Goal: Task Accomplishment & Management: Use online tool/utility

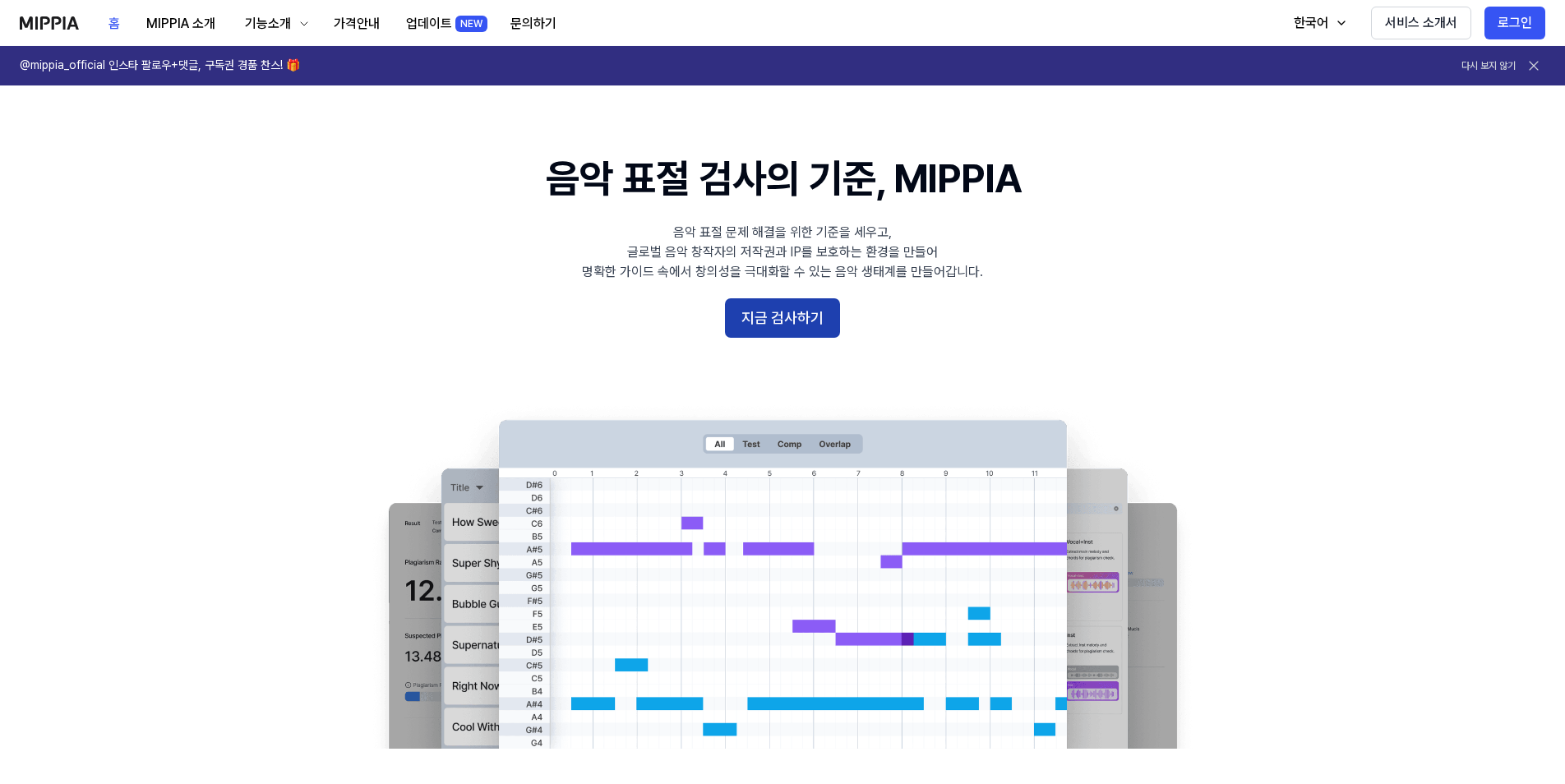
click at [771, 310] on button "지금 검사하기" at bounding box center [782, 318] width 115 height 39
click at [765, 319] on button "지금 검사하기" at bounding box center [782, 318] width 115 height 39
drag, startPoint x: 1204, startPoint y: 308, endPoint x: 1346, endPoint y: 127, distance: 230.1
click at [1209, 297] on 배너 "음악 표절 검사의 기준, MIPPIA 음악 표절 문제 해결을 위한 기준을 세우고, 글로벌 음악 창작자의 저작권과 IP를 보호하는 환경을 만들어…" at bounding box center [782, 450] width 1183 height 597
click at [1505, 20] on button "로그인" at bounding box center [1515, 23] width 61 height 32
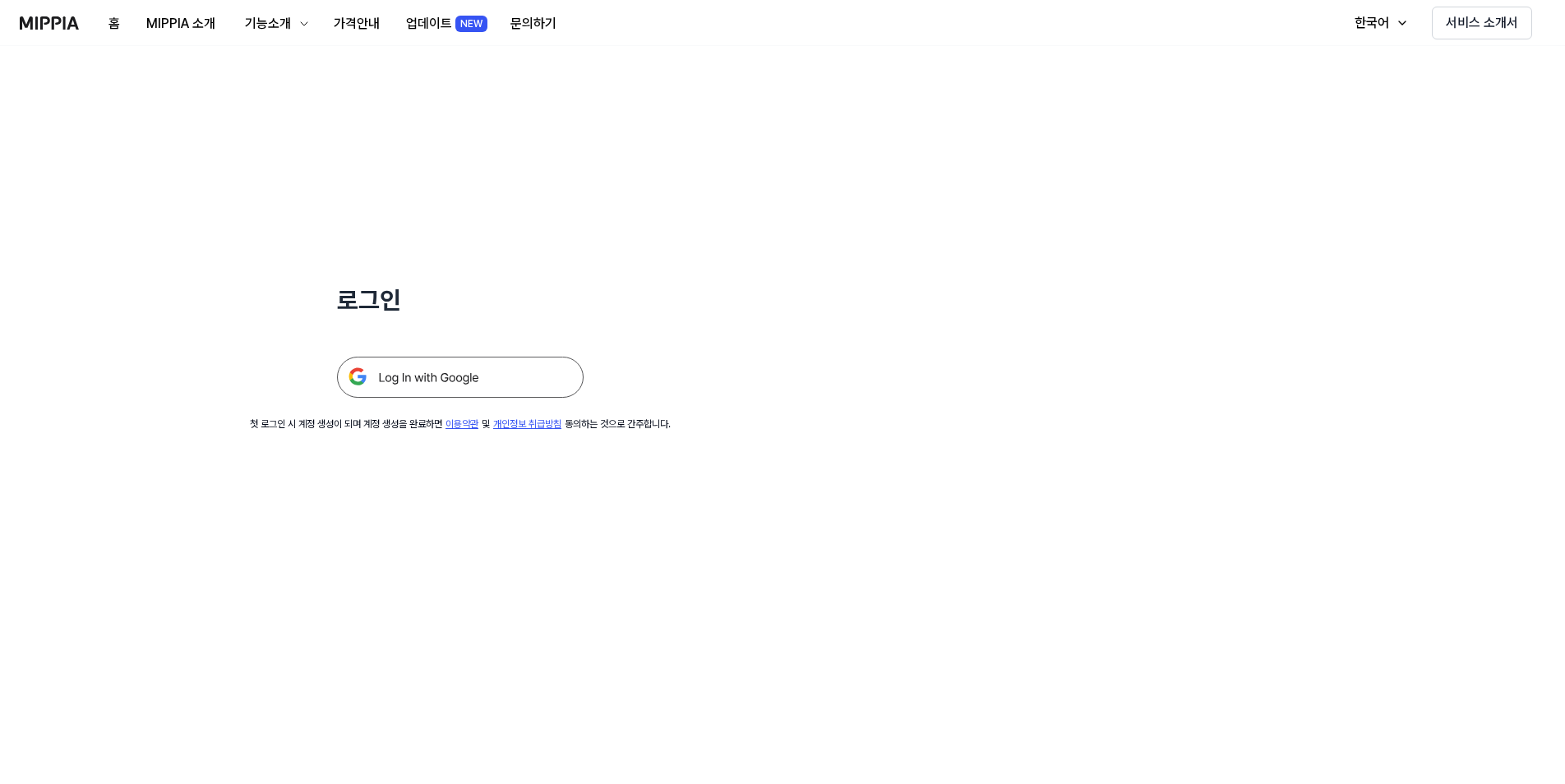
click at [529, 373] on img at bounding box center [460, 377] width 246 height 41
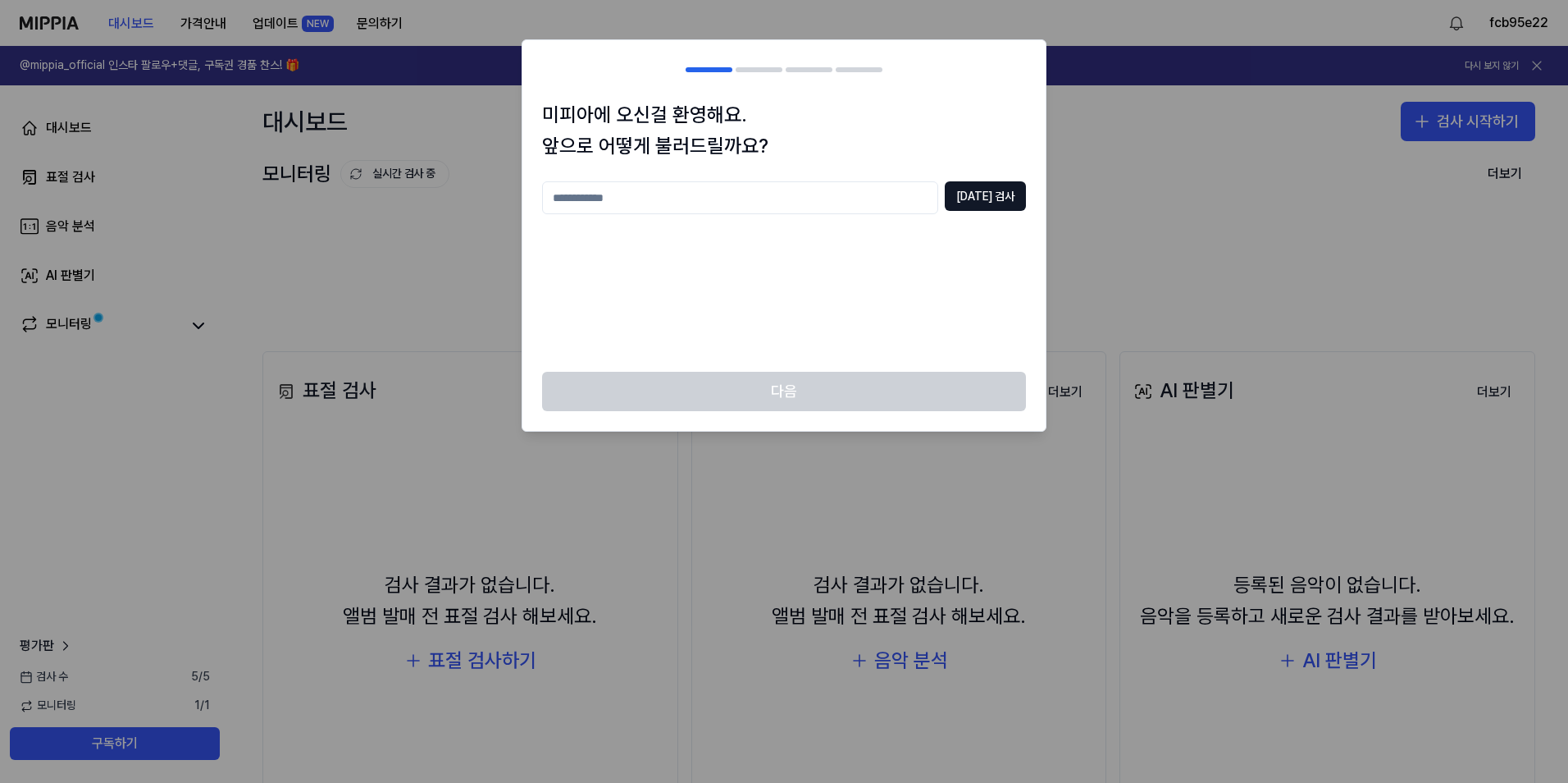
click at [778, 214] on input "text" at bounding box center [740, 197] width 396 height 32
type input "*"
type input "**********"
click at [983, 201] on button "중복 검사" at bounding box center [985, 196] width 82 height 29
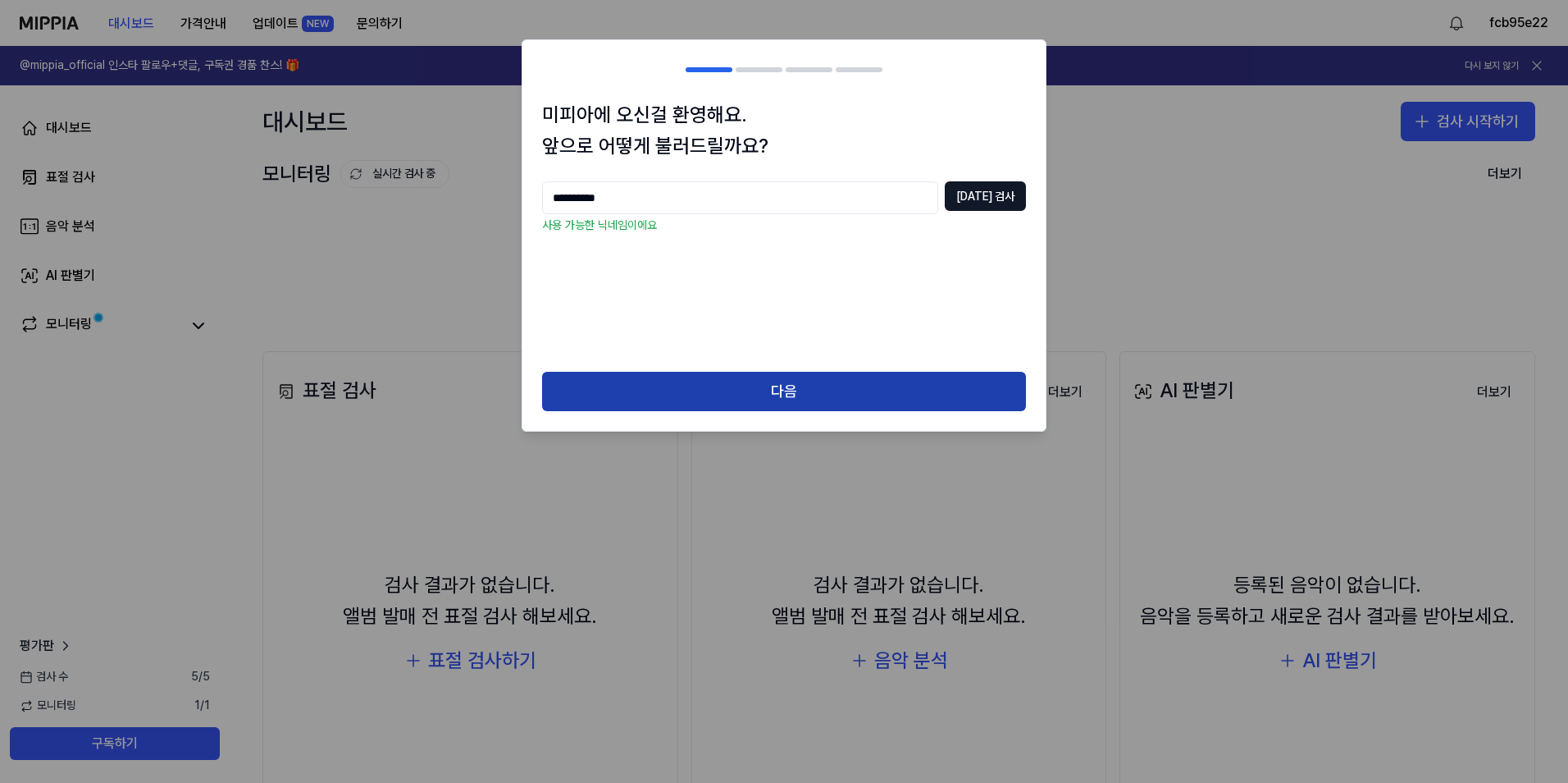
click at [820, 385] on button "다음" at bounding box center [784, 391] width 484 height 39
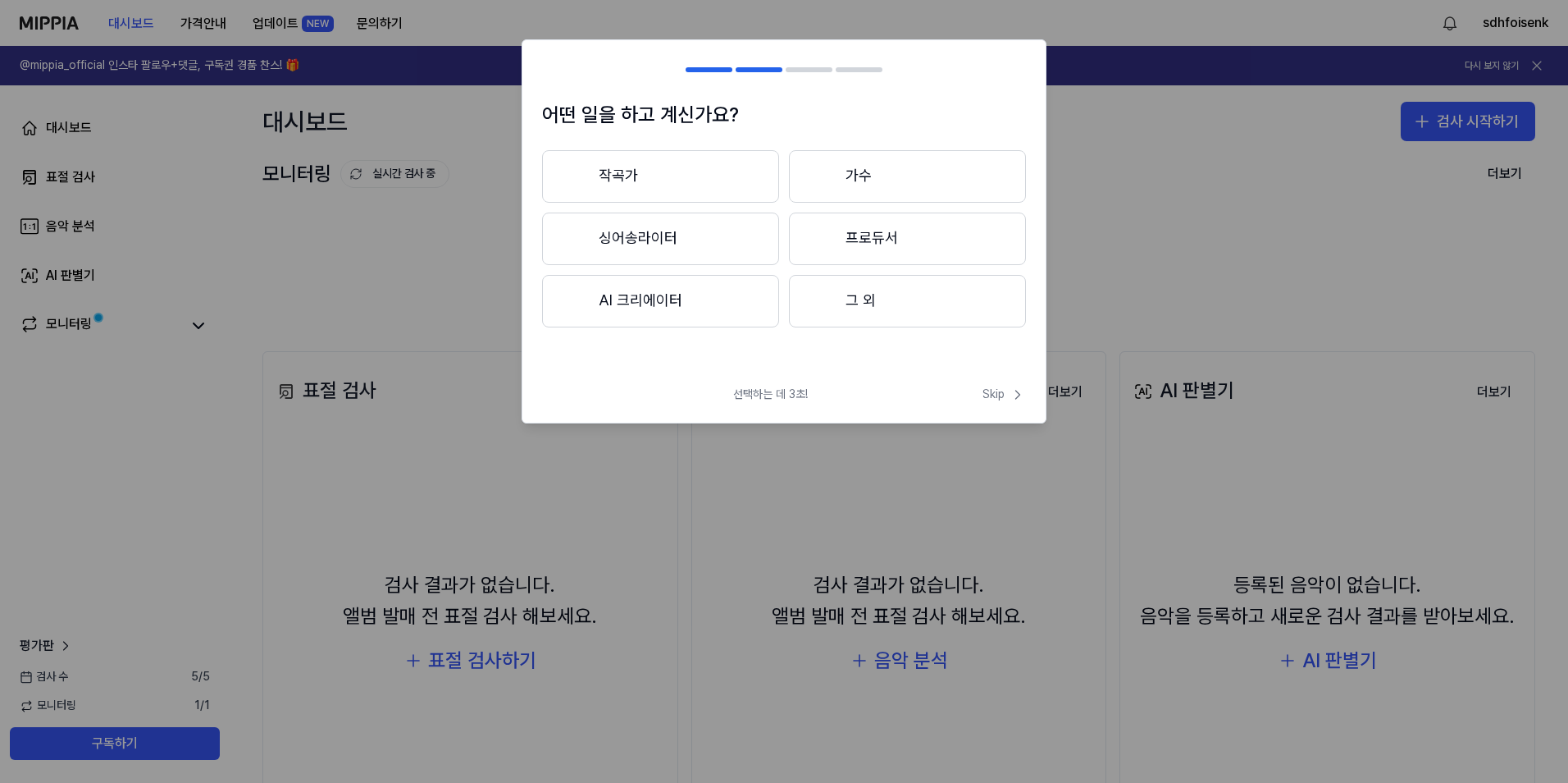
click at [694, 301] on button "AI 크리에이터" at bounding box center [660, 301] width 237 height 52
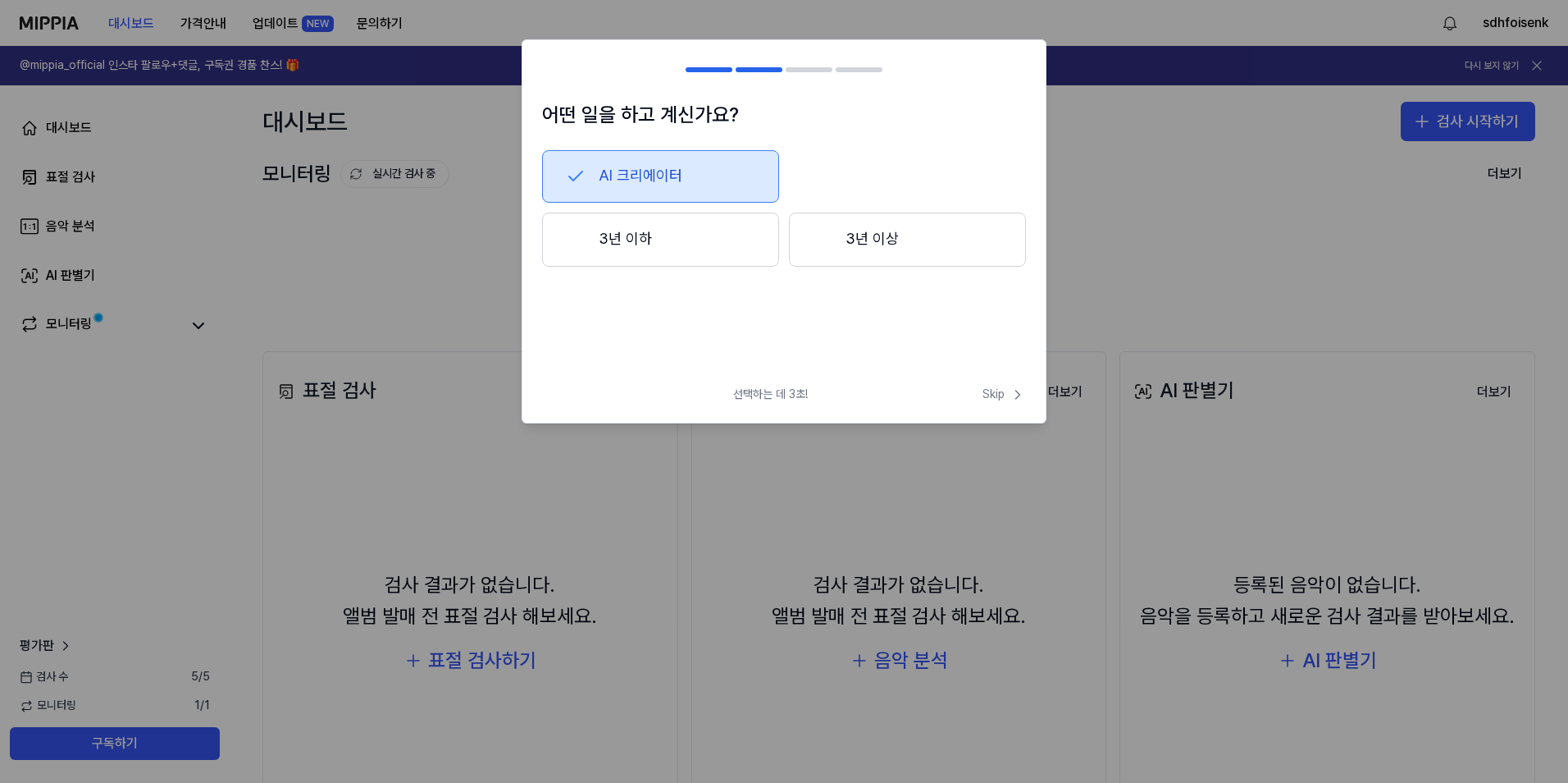
drag, startPoint x: 662, startPoint y: 381, endPoint x: 644, endPoint y: 301, distance: 82.0
click at [662, 380] on div "어떤 일을 하고 계신가요? AI 크리에이터 3년 이하 3년 이상 선택하는 데 3초! Skip Skip" at bounding box center [784, 231] width 525 height 384
click at [628, 245] on button "3년 이하" at bounding box center [660, 239] width 237 height 54
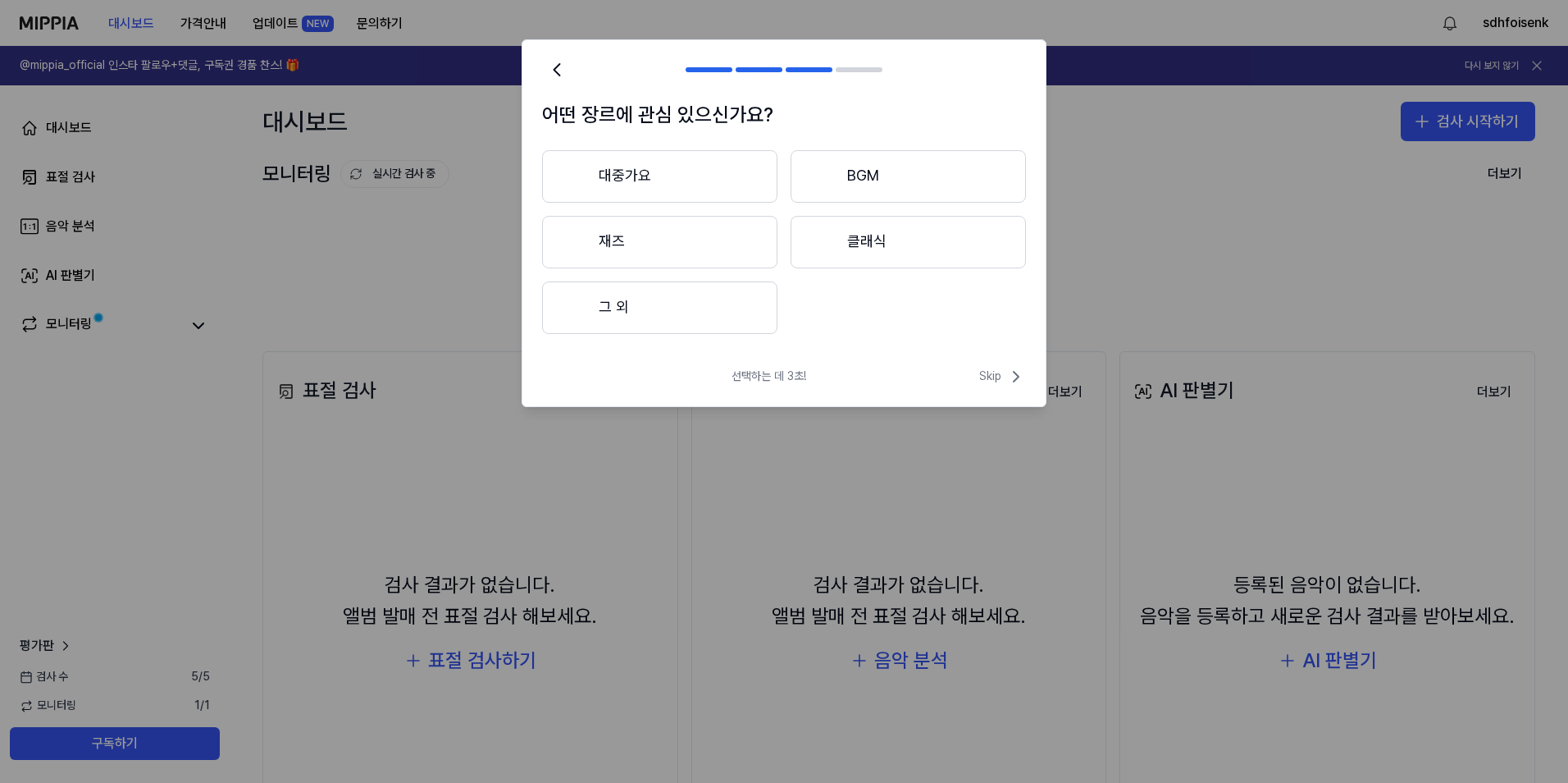
click at [704, 312] on button "그 외" at bounding box center [660, 307] width 236 height 52
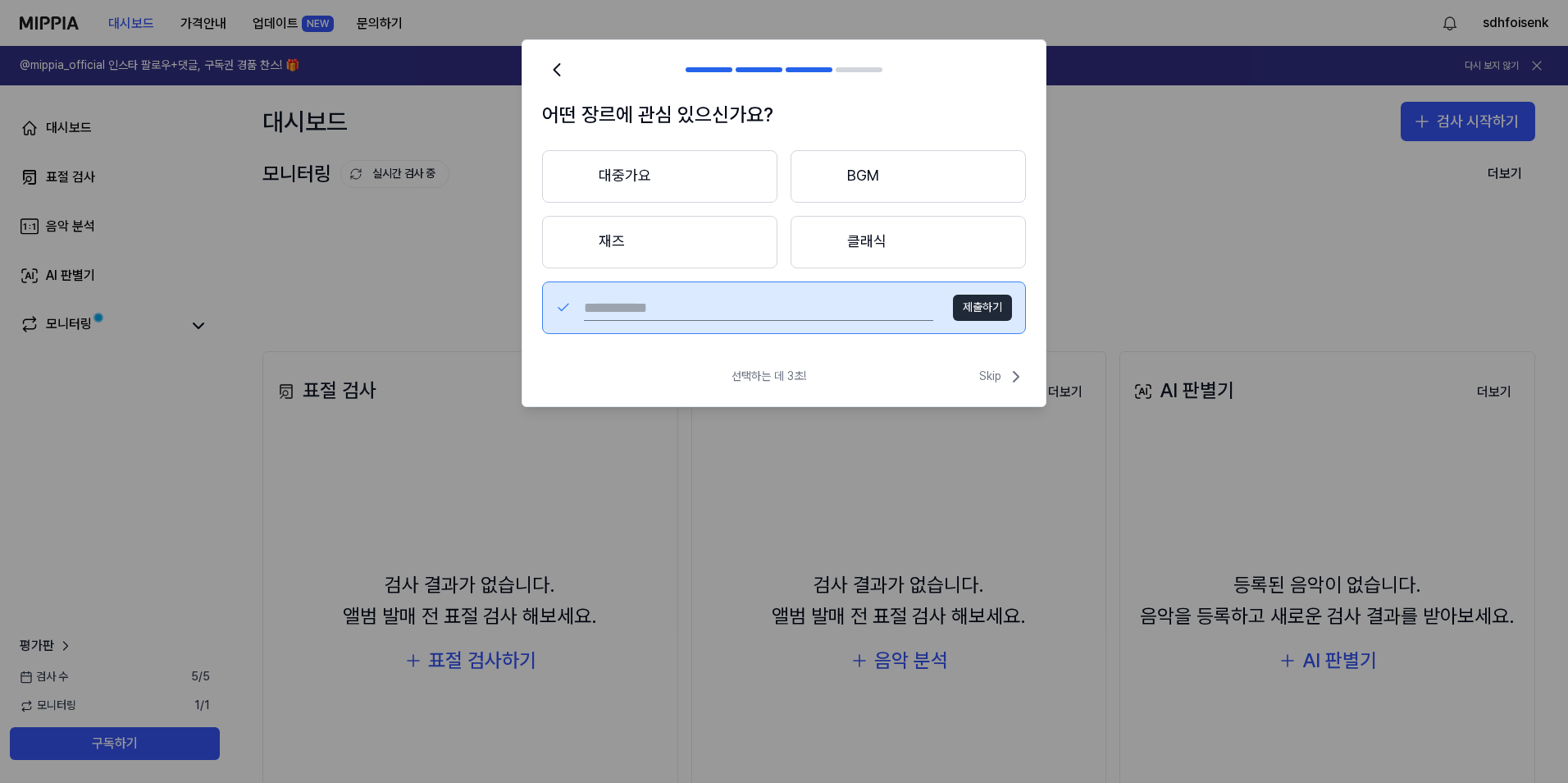
click at [701, 306] on input "text" at bounding box center [758, 308] width 350 height 27
click at [972, 311] on button "제출하기" at bounding box center [982, 308] width 59 height 27
click at [802, 304] on input "text" at bounding box center [758, 308] width 350 height 27
type input "*"
click at [677, 308] on input "text" at bounding box center [758, 308] width 350 height 27
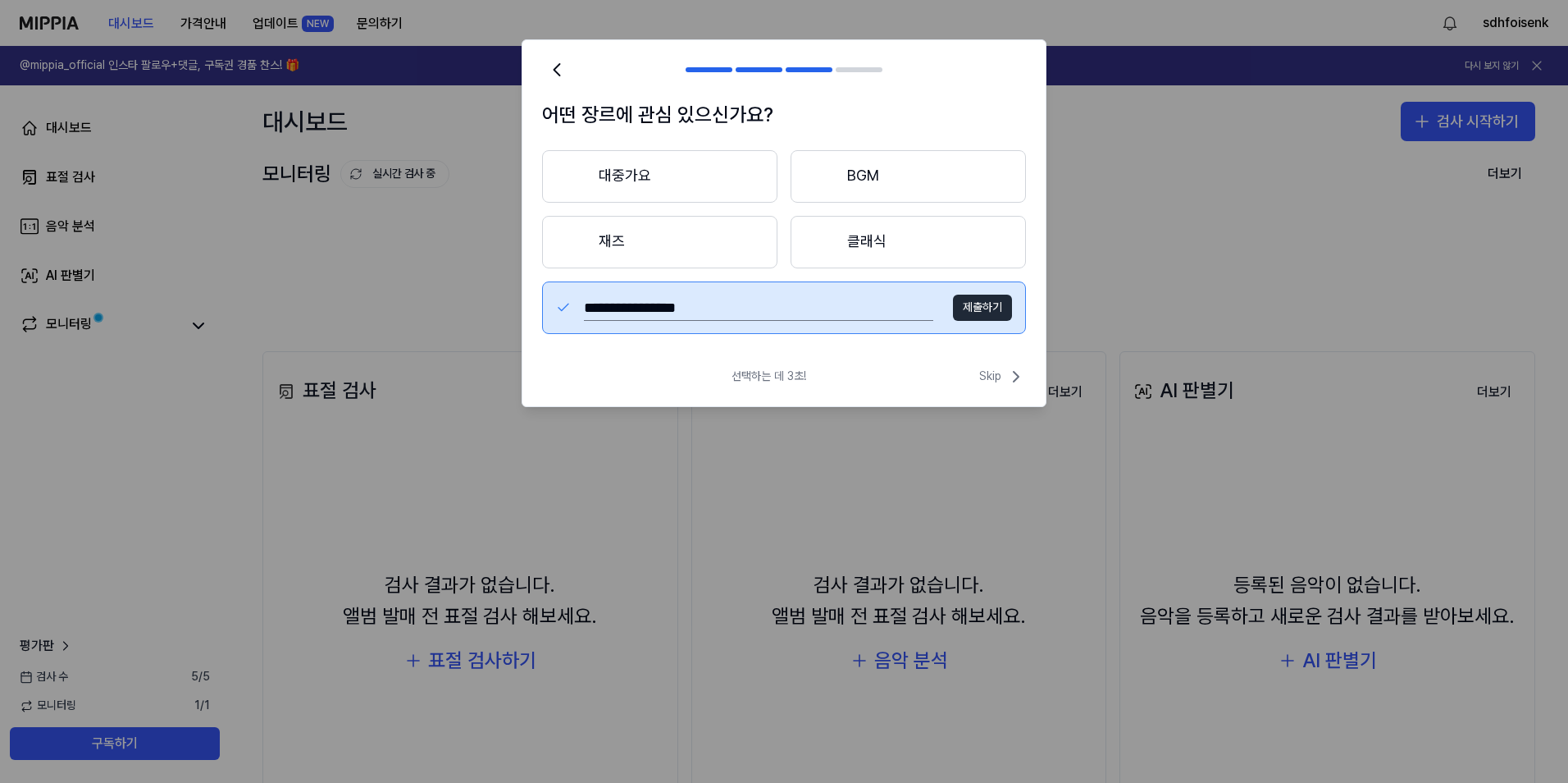
type input "**********"
click at [996, 309] on button "제출하기" at bounding box center [982, 308] width 59 height 27
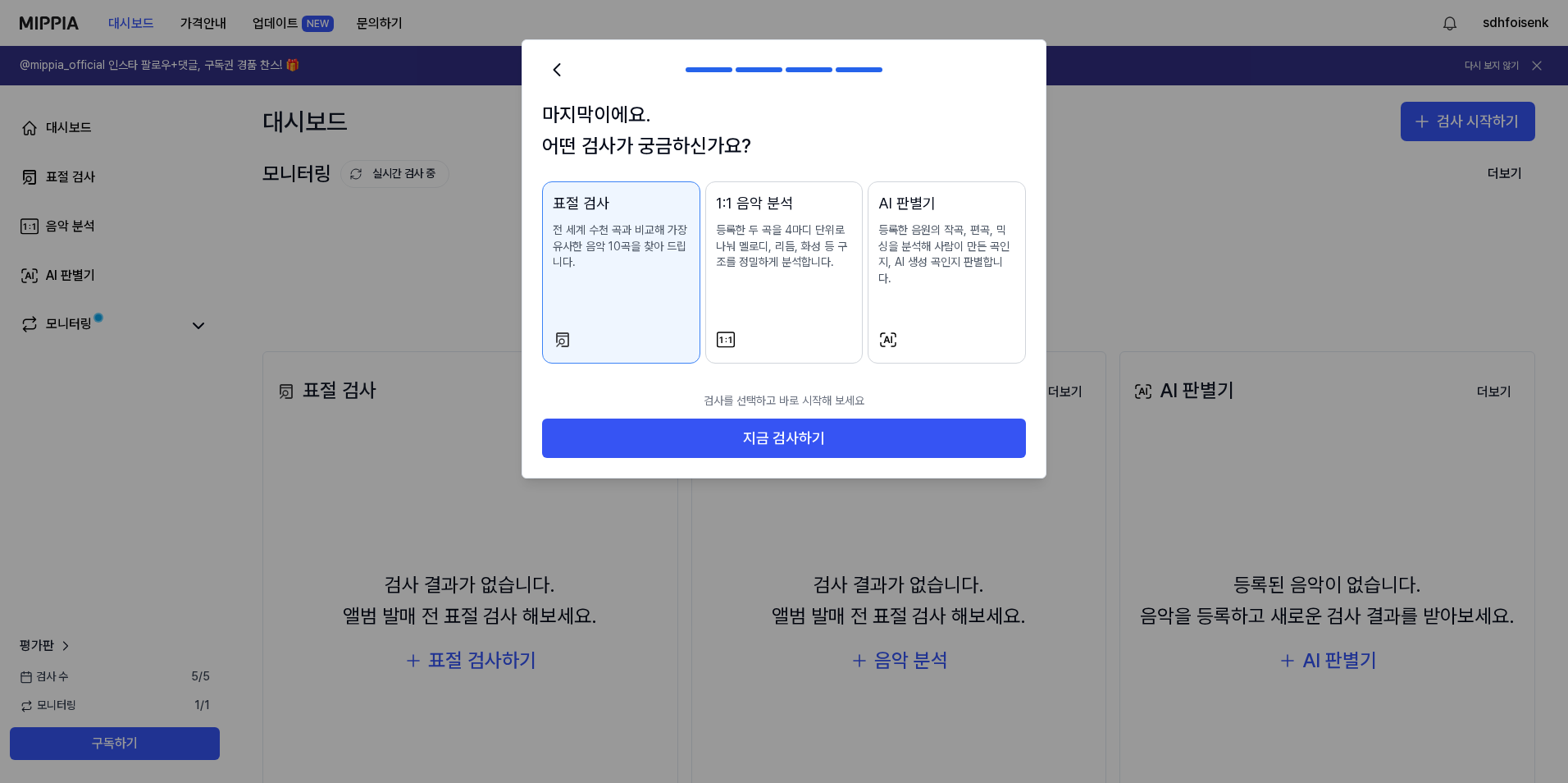
click at [756, 218] on div "1:1 음악 분석 등록한 두 곡을 4마디 단위로 나눠 멜로디, 리듬, 화성 등 구조를 정밀하게 분석합니다." at bounding box center [784, 248] width 137 height 112
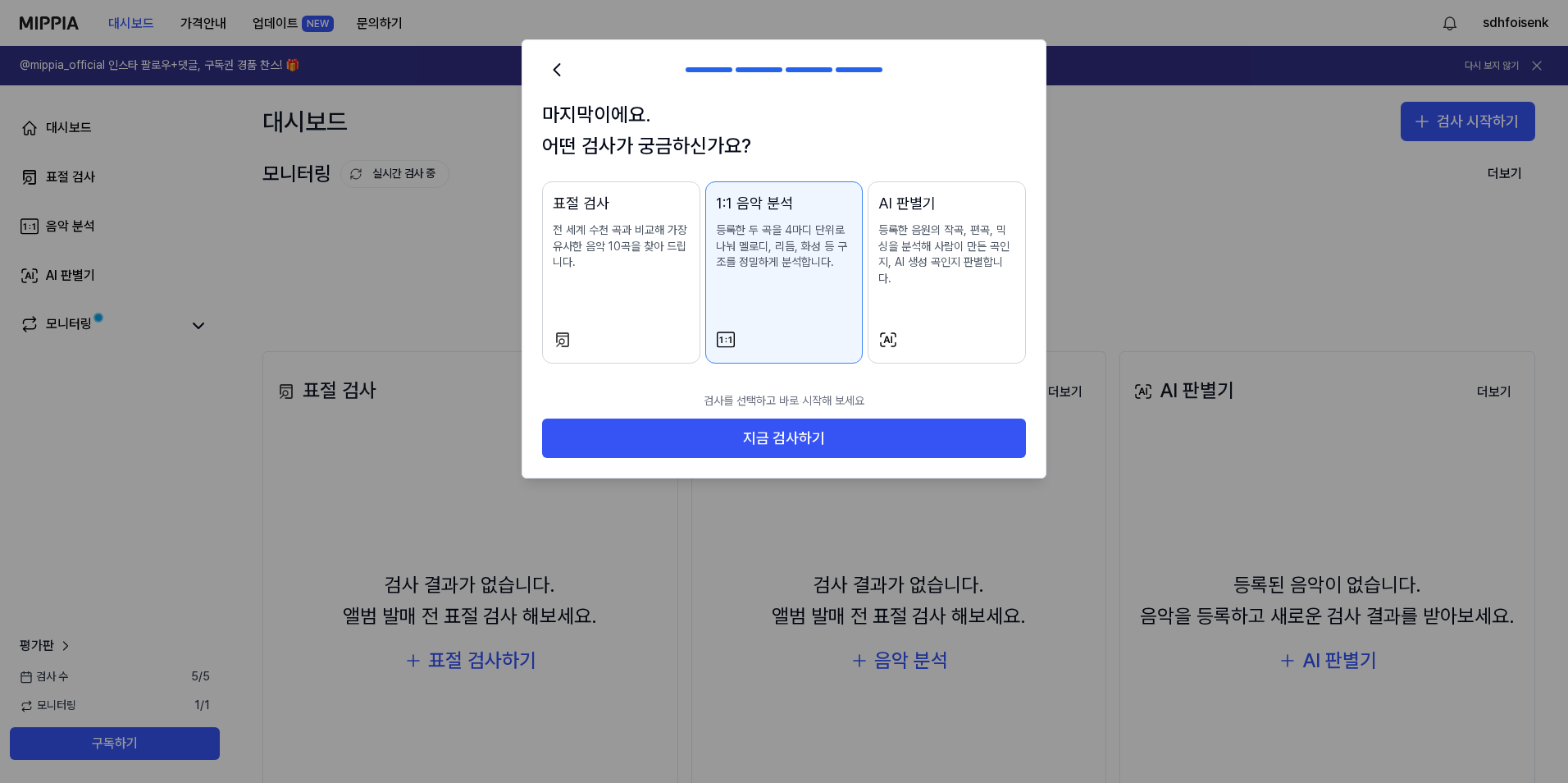
click at [635, 211] on div "표절 검사" at bounding box center [621, 203] width 137 height 24
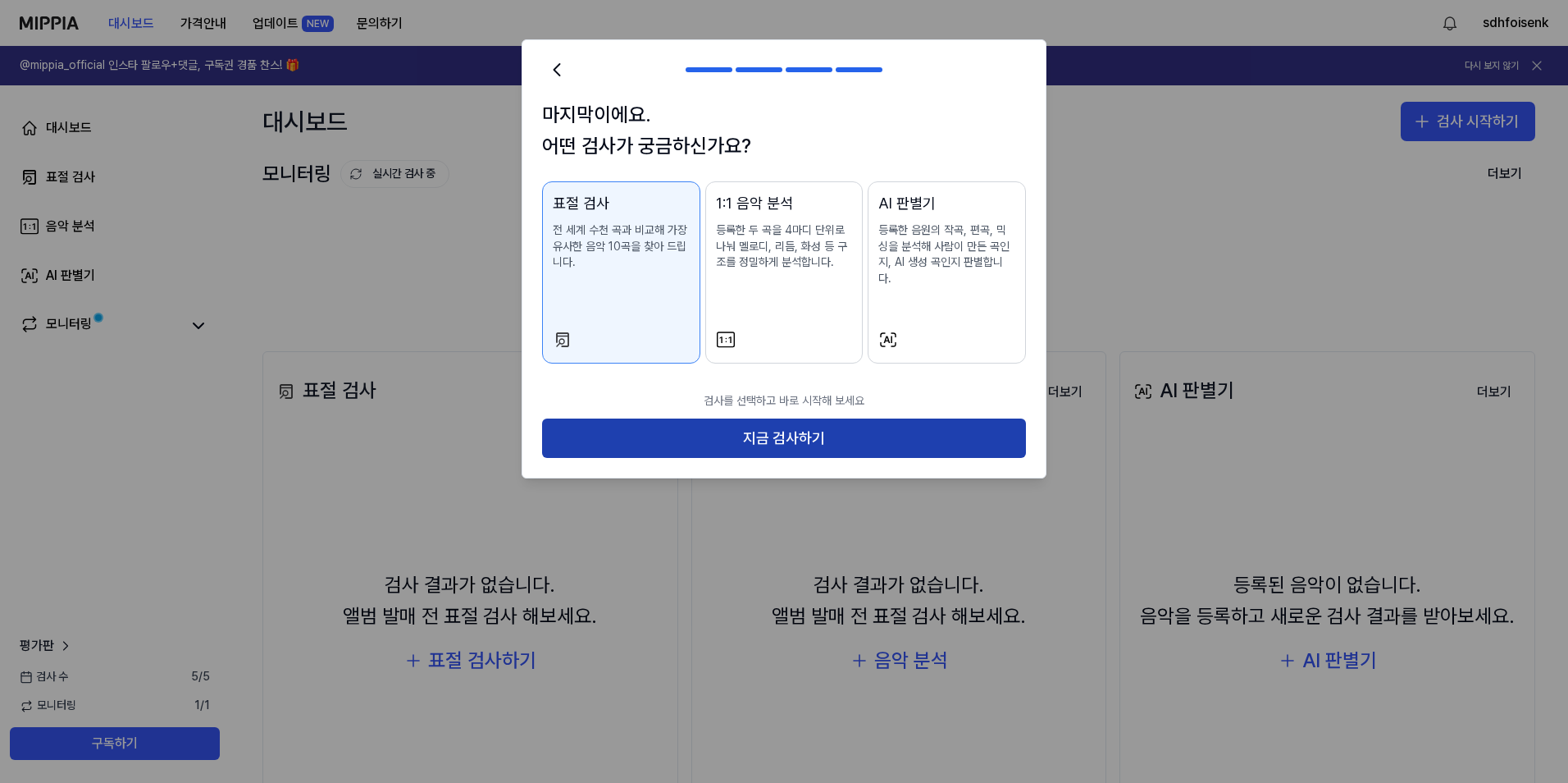
click at [798, 424] on button "지금 검사하기" at bounding box center [784, 438] width 484 height 39
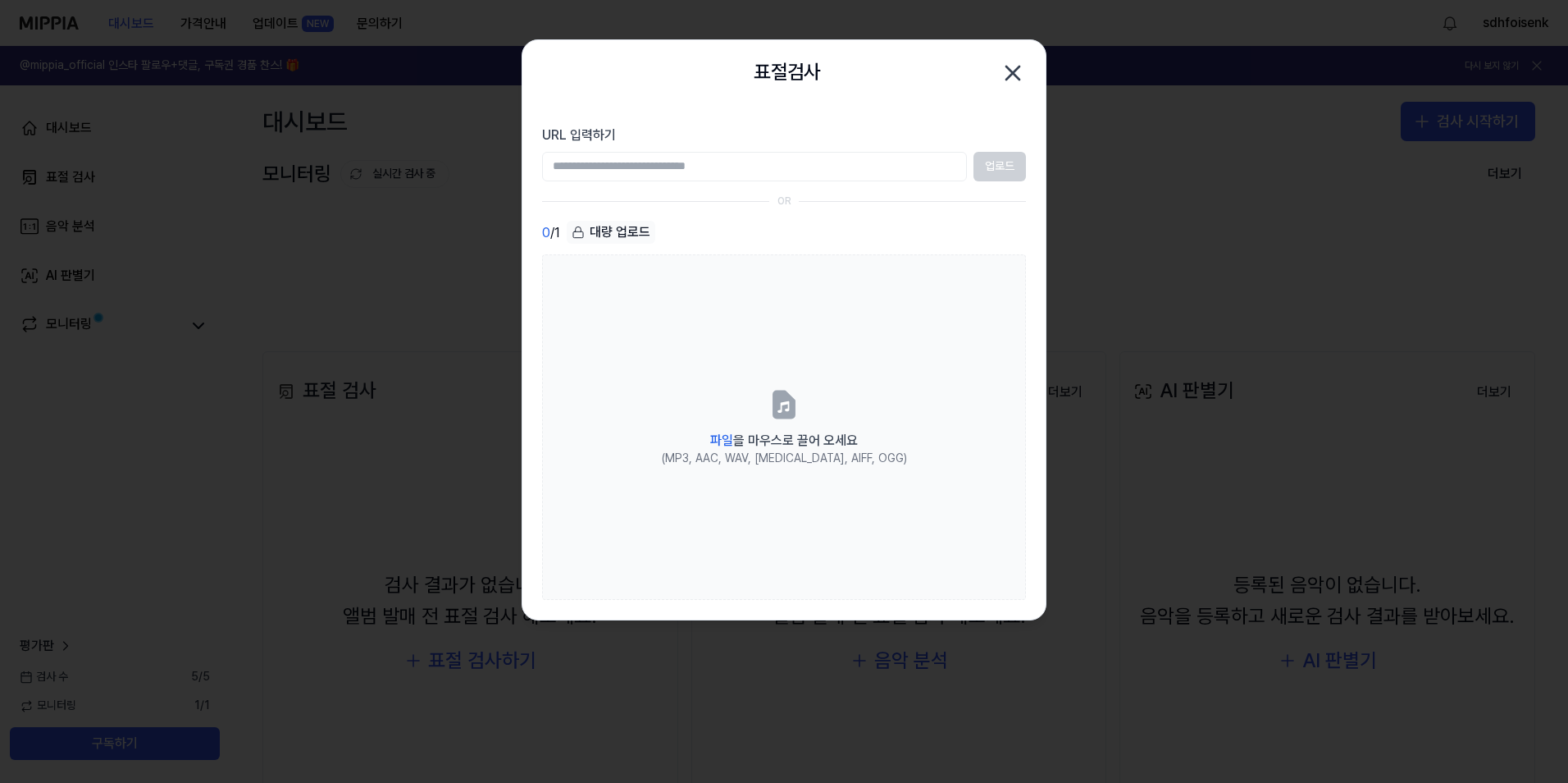
drag, startPoint x: 609, startPoint y: 166, endPoint x: 619, endPoint y: 172, distance: 11.7
click at [619, 172] on input "URL 입력하기" at bounding box center [755, 166] width 424 height 29
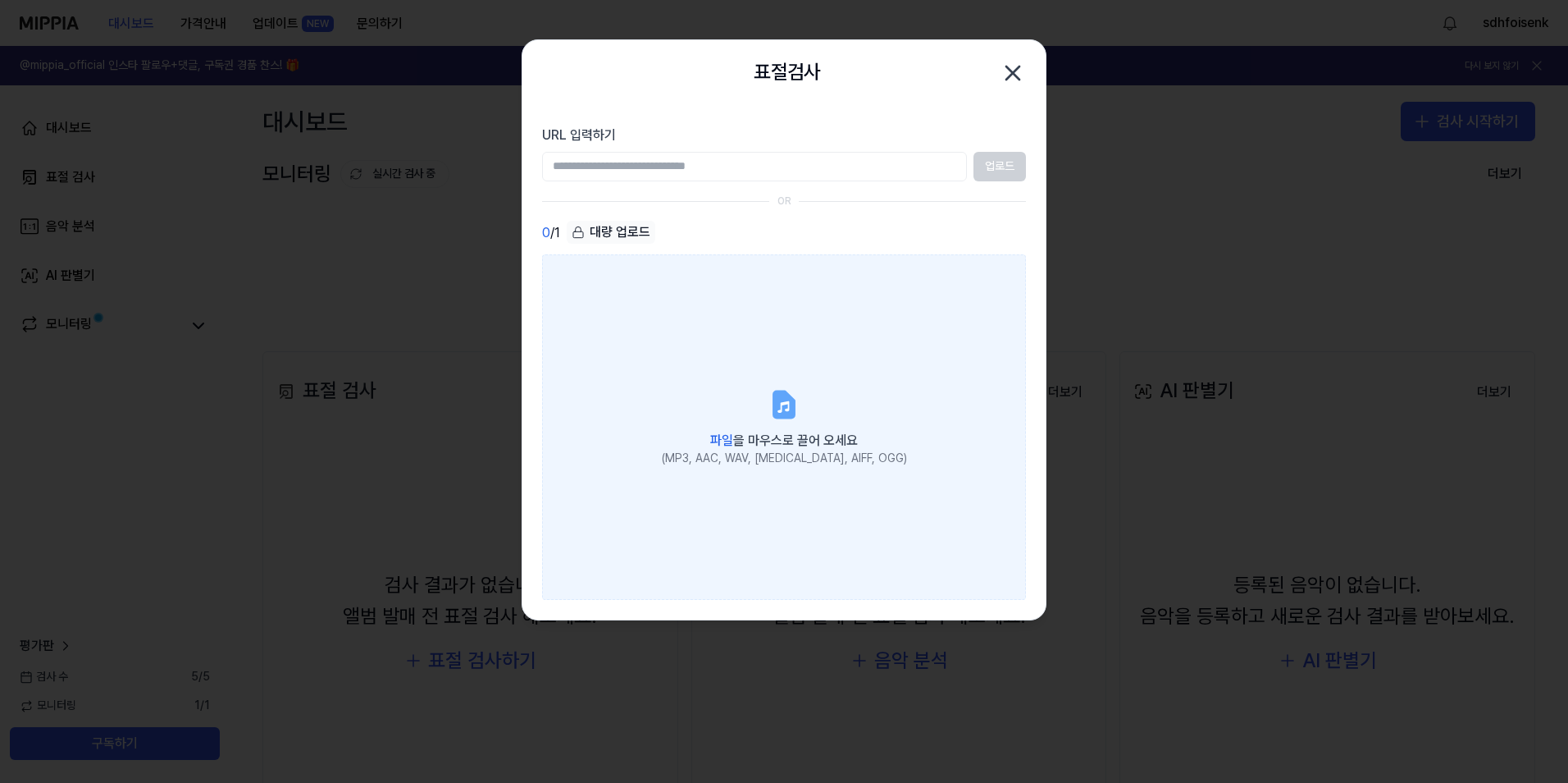
click at [642, 394] on label "파일 을 마우스로 끌어 오세요 (MP3, AAC, WAV, FLAC, AIFF, OGG)" at bounding box center [784, 426] width 484 height 345
click at [0, 0] on input "파일 을 마우스로 끌어 오세요 (MP3, AAC, WAV, FLAC, AIFF, OGG)" at bounding box center [0, 0] width 0 height 0
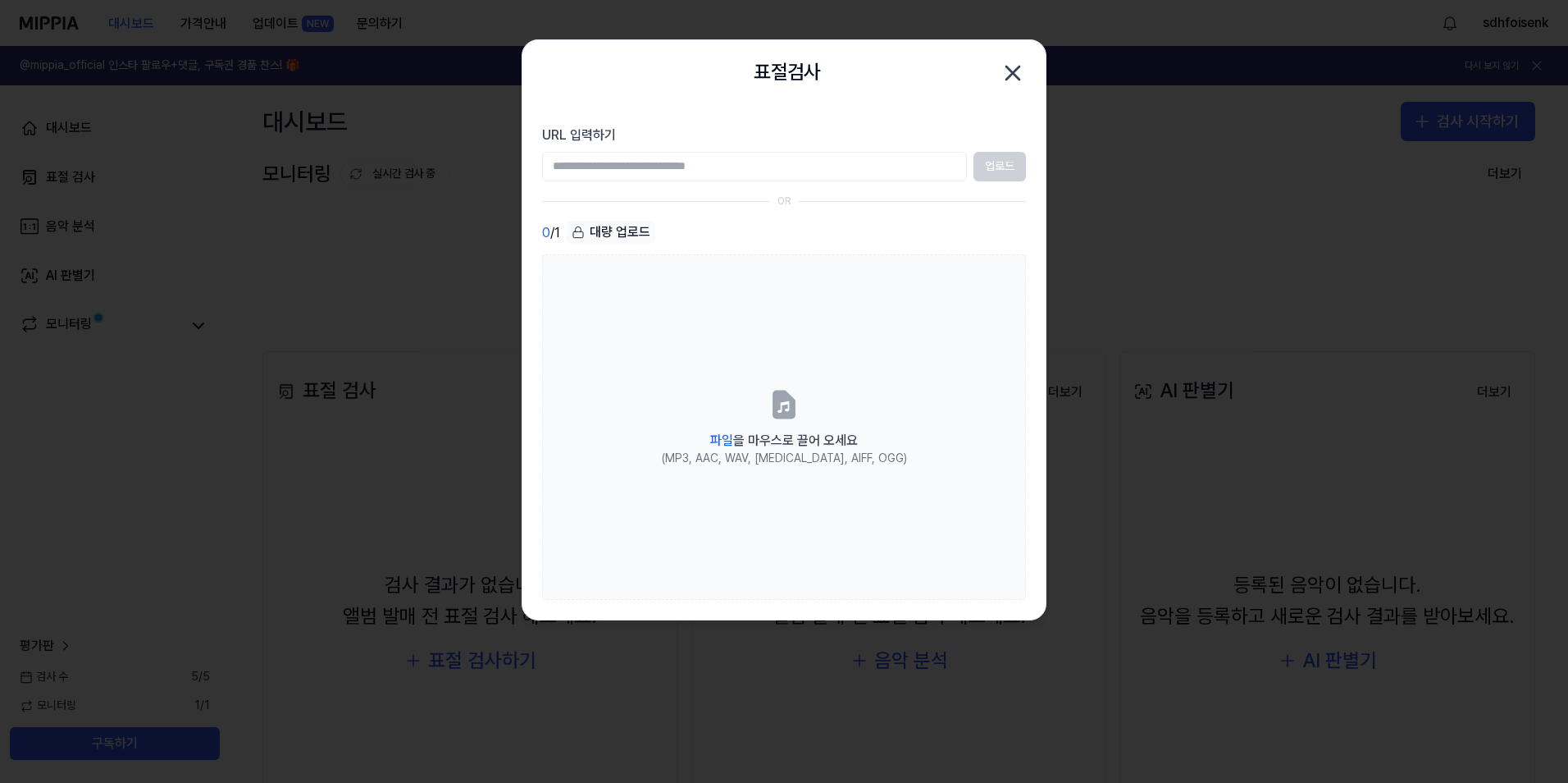
click at [744, 230] on div "0 / 1 대량 업로드" at bounding box center [784, 233] width 484 height 24
click at [711, 164] on input "URL 입력하기" at bounding box center [755, 166] width 424 height 29
click at [647, 167] on input "URL 입력하기" at bounding box center [755, 166] width 424 height 29
paste input "**********"
type input "**********"
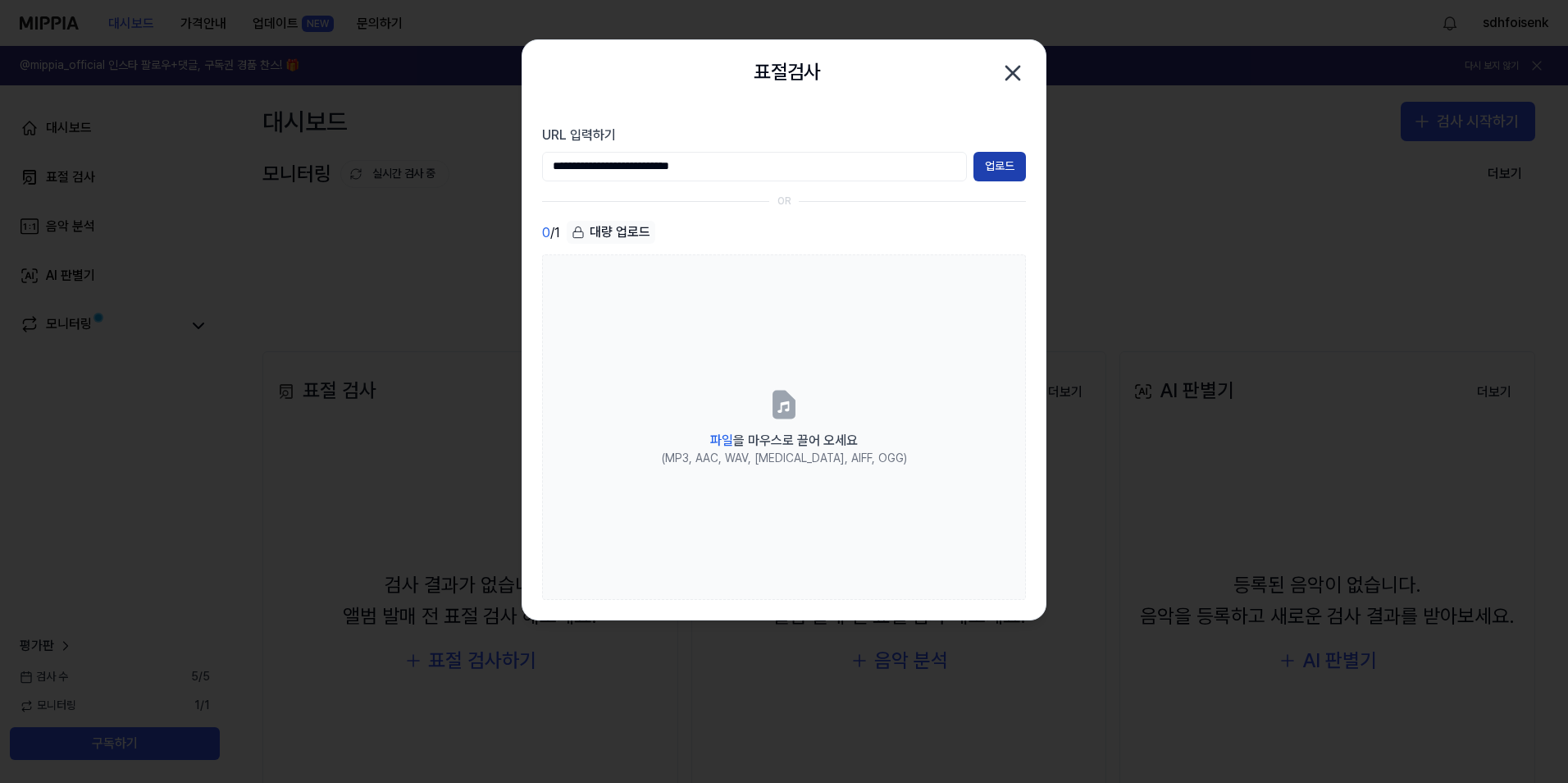
click at [1009, 173] on button "업로드" at bounding box center [999, 166] width 52 height 29
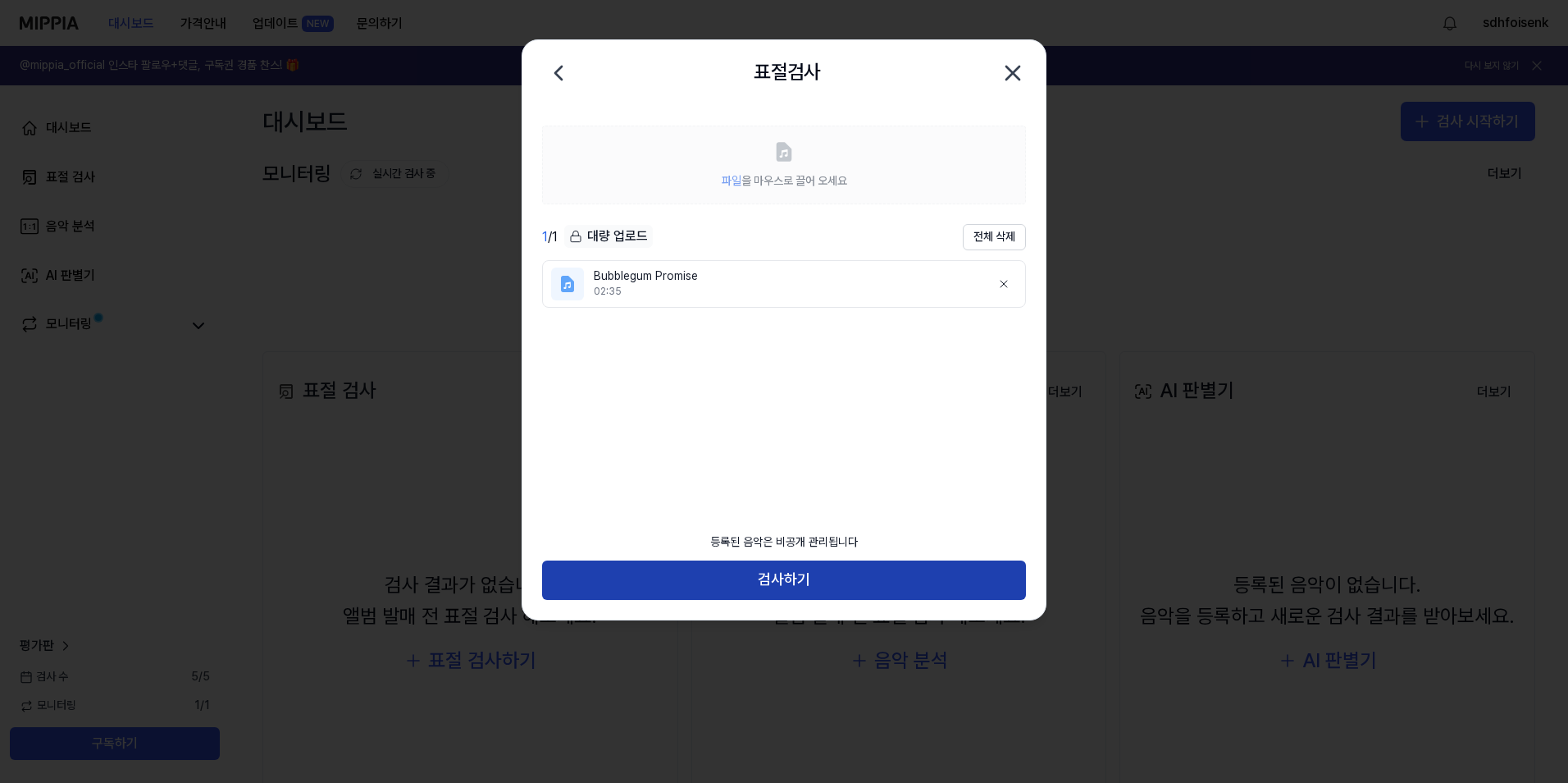
click at [806, 567] on button "검사하기" at bounding box center [784, 580] width 484 height 39
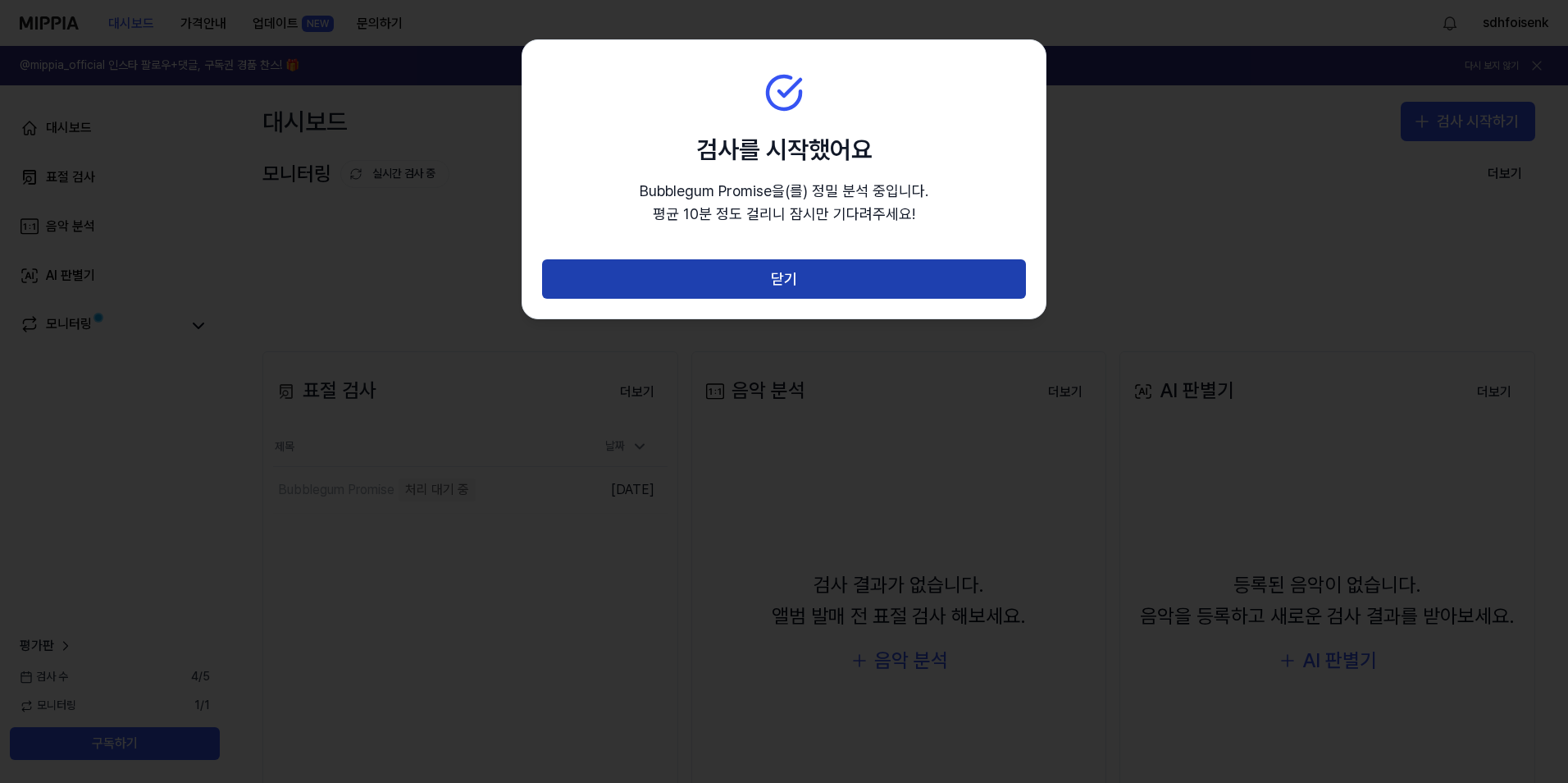
click at [705, 281] on button "닫기" at bounding box center [784, 279] width 484 height 39
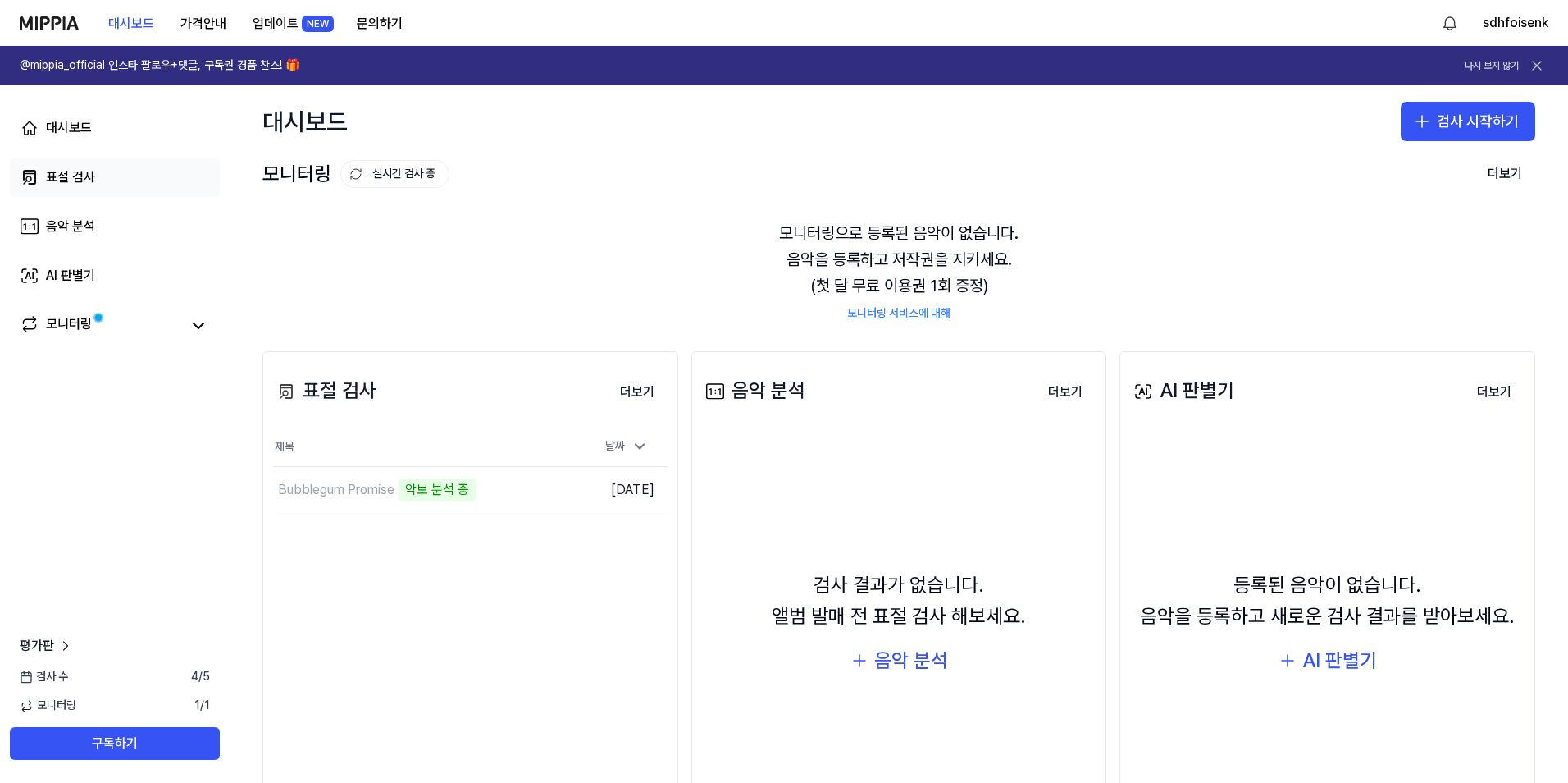
click at [92, 172] on div "표절 검사" at bounding box center [71, 177] width 49 height 20
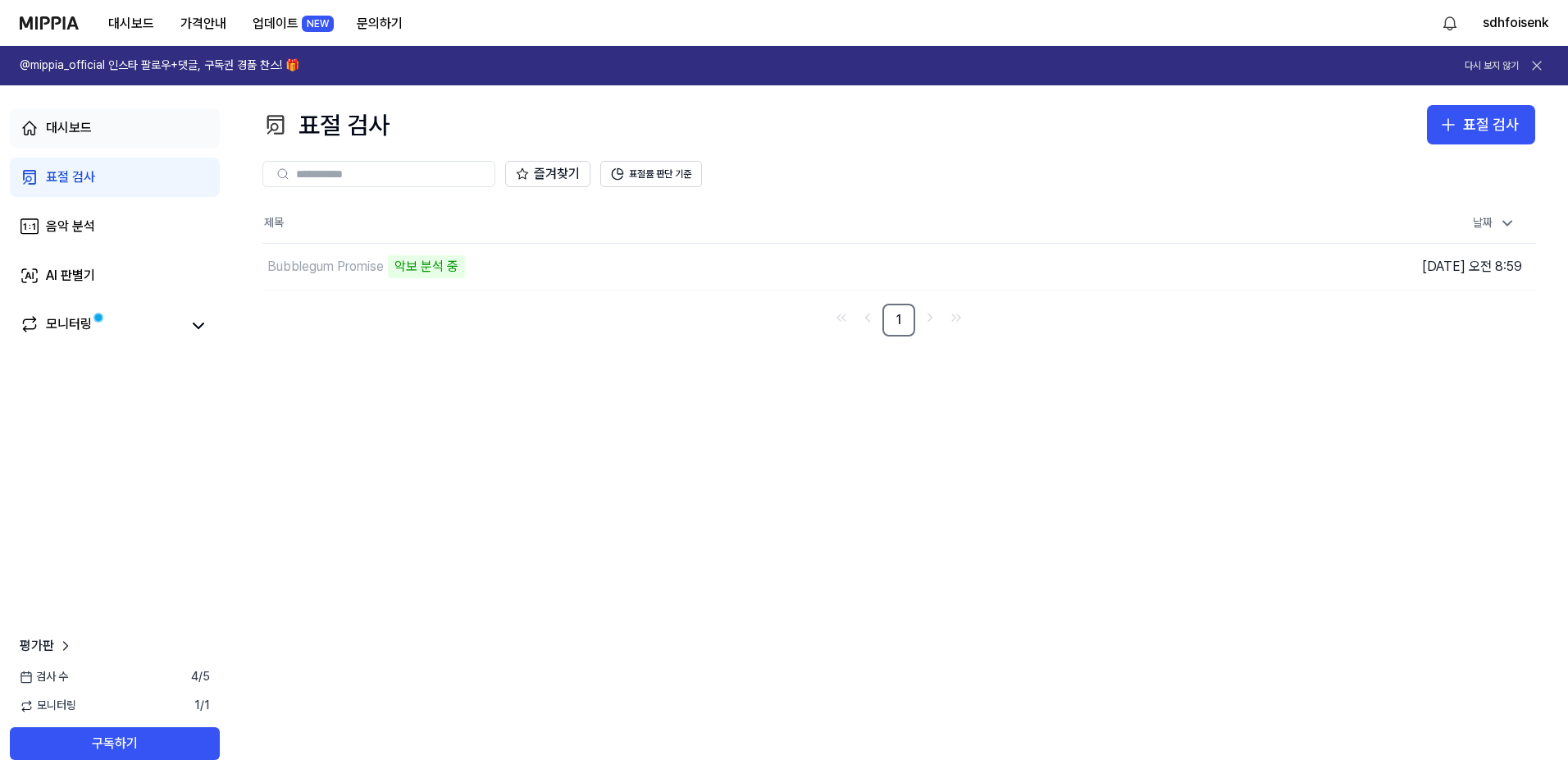
click at [89, 119] on div "대시보드" at bounding box center [69, 128] width 46 height 20
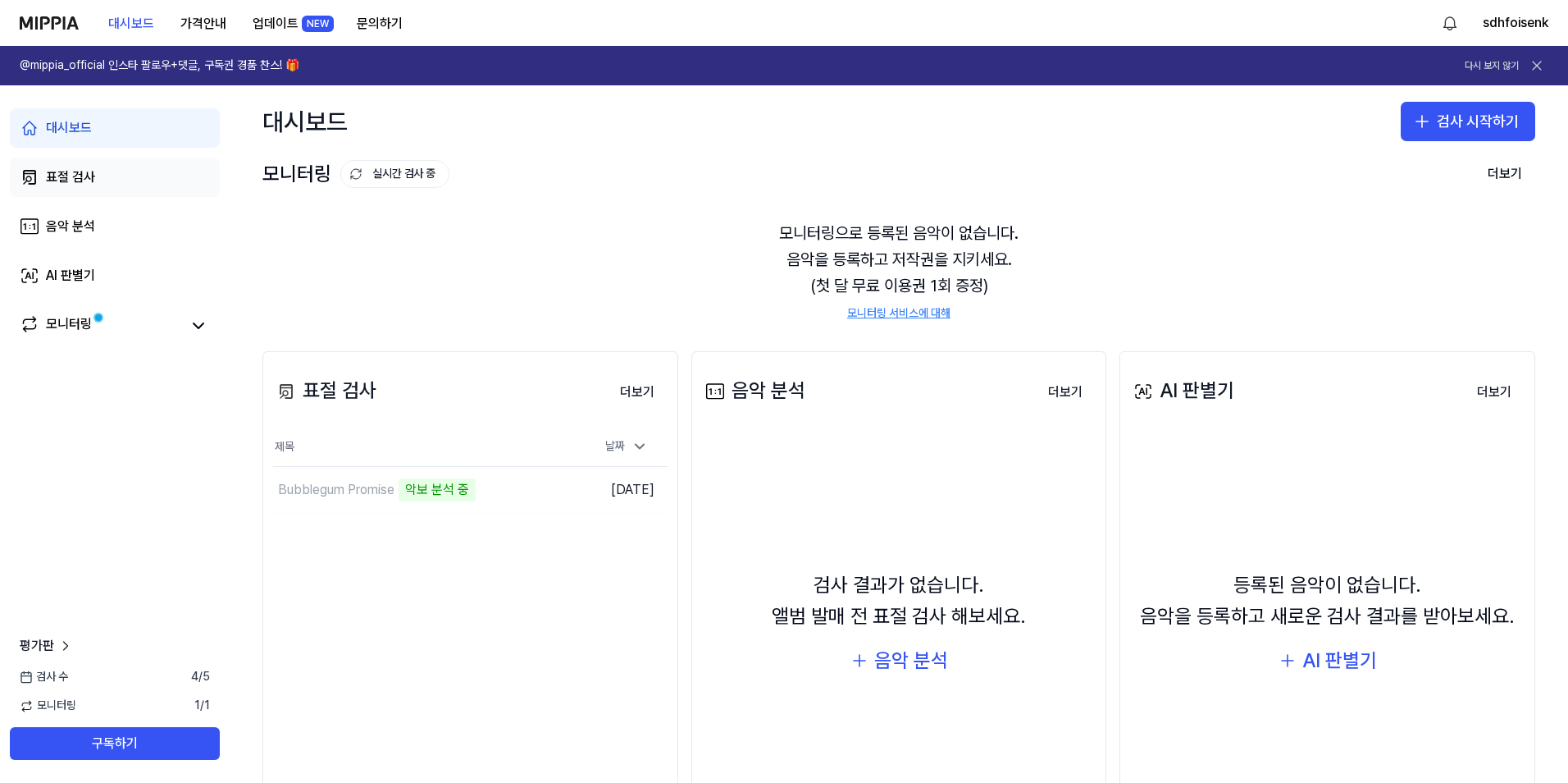
click at [99, 175] on link "표절 검사" at bounding box center [115, 177] width 210 height 39
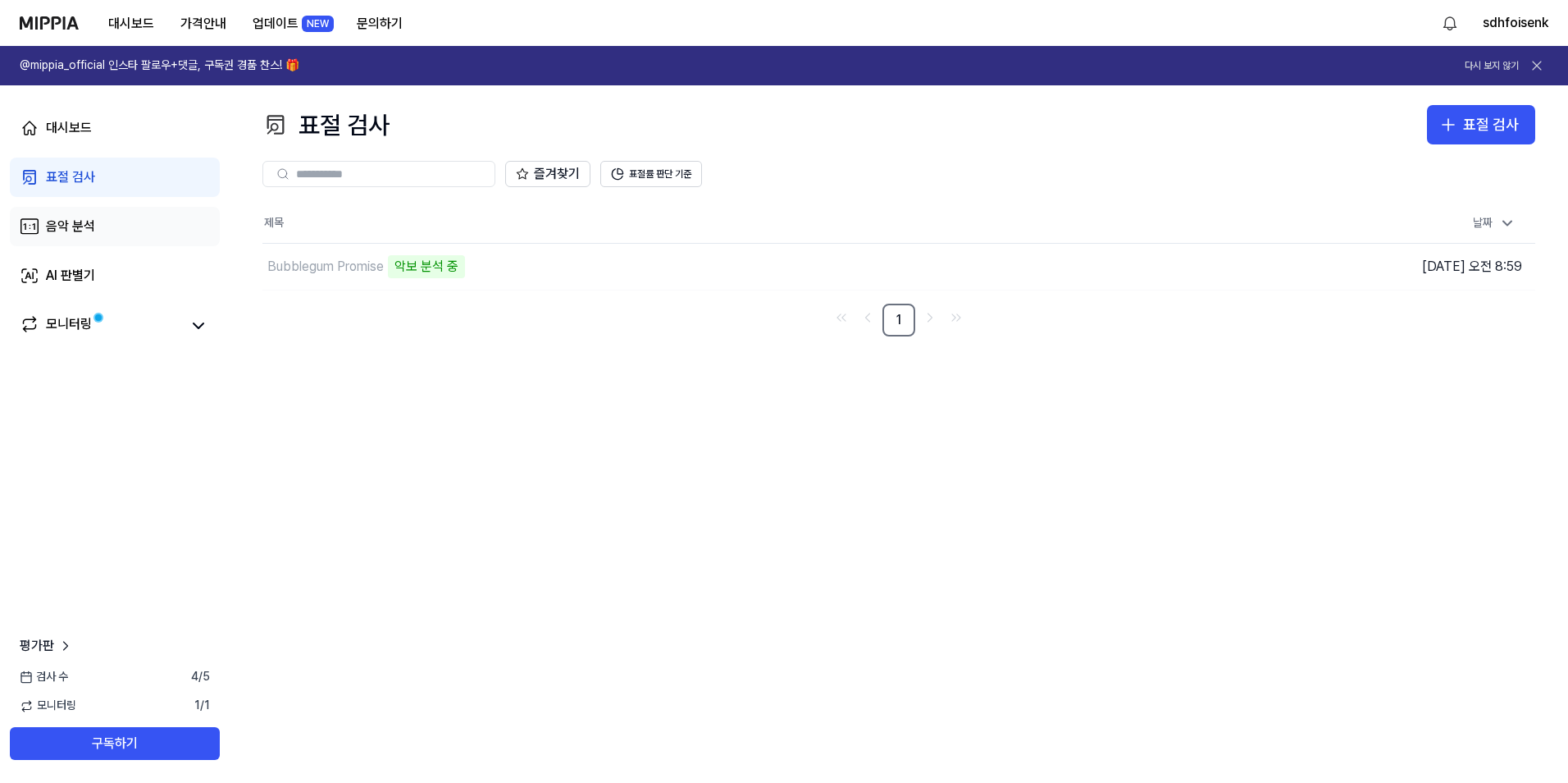
click at [105, 227] on link "음악 분석" at bounding box center [115, 226] width 210 height 39
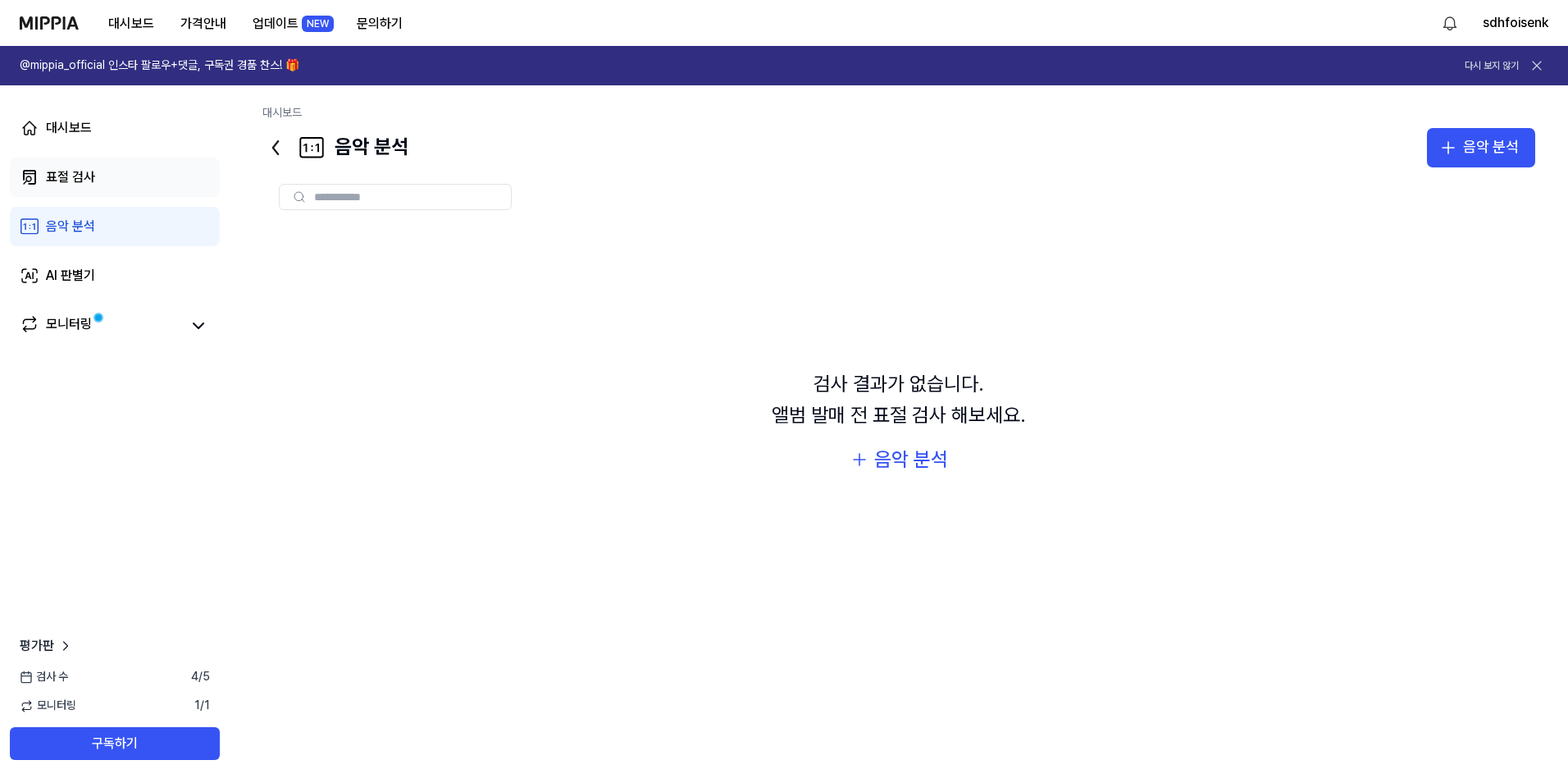
click at [108, 191] on link "표절 검사" at bounding box center [115, 177] width 210 height 39
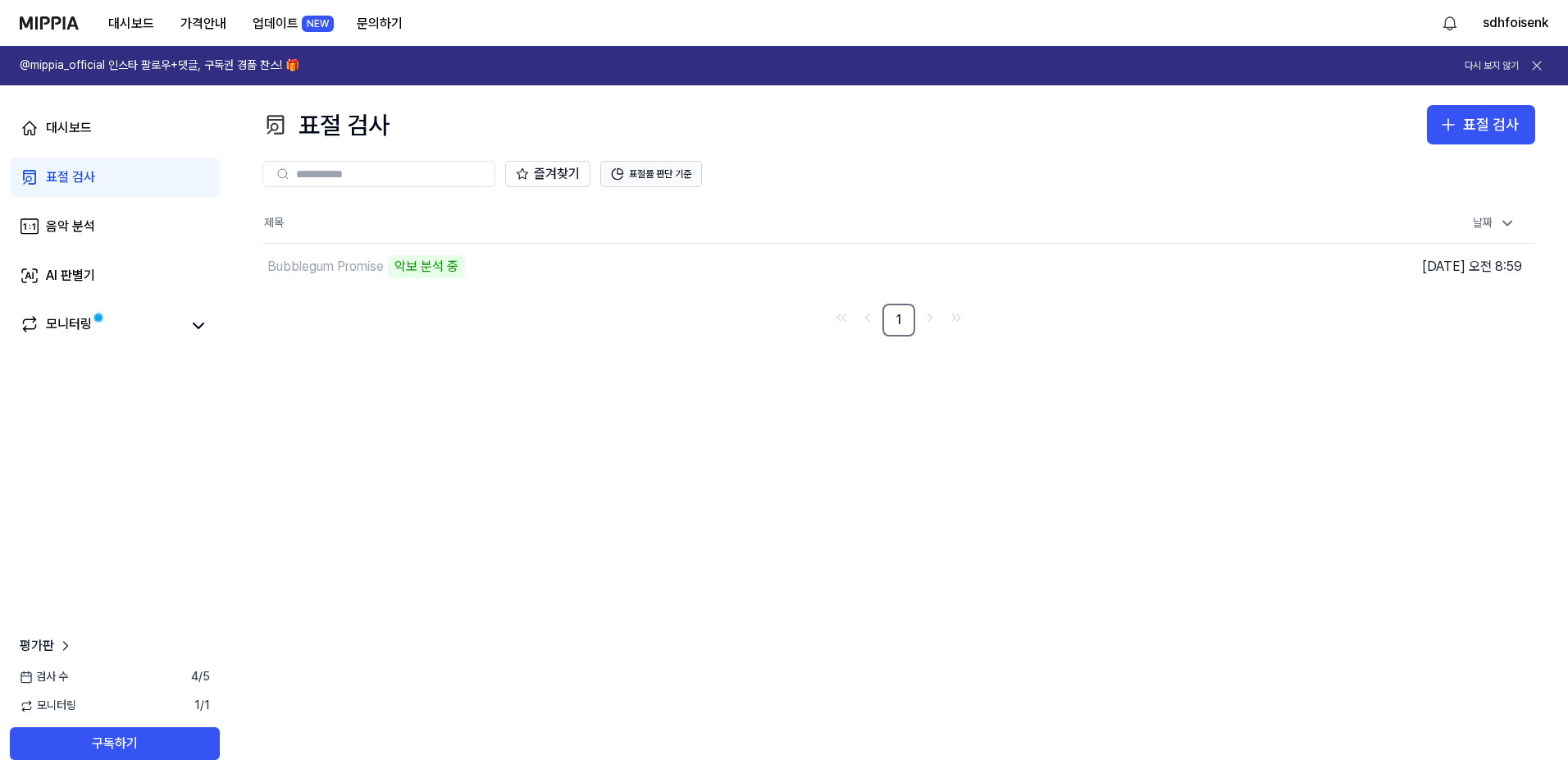
click at [636, 181] on button "표절률 판단 기준" at bounding box center [651, 174] width 102 height 27
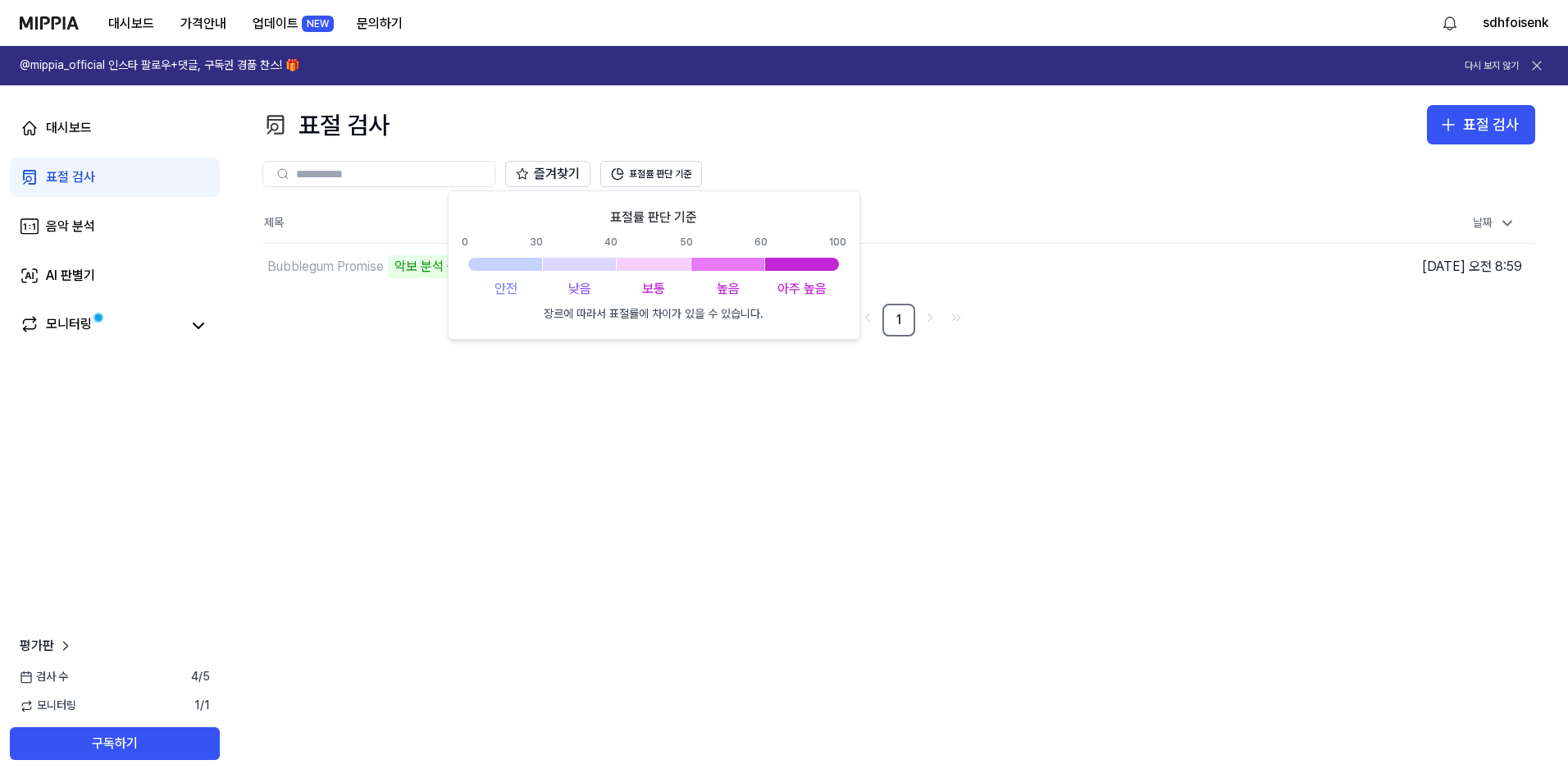
click at [758, 178] on div "즐겨찾기 표절률 판단 기준" at bounding box center [899, 174] width 1273 height 27
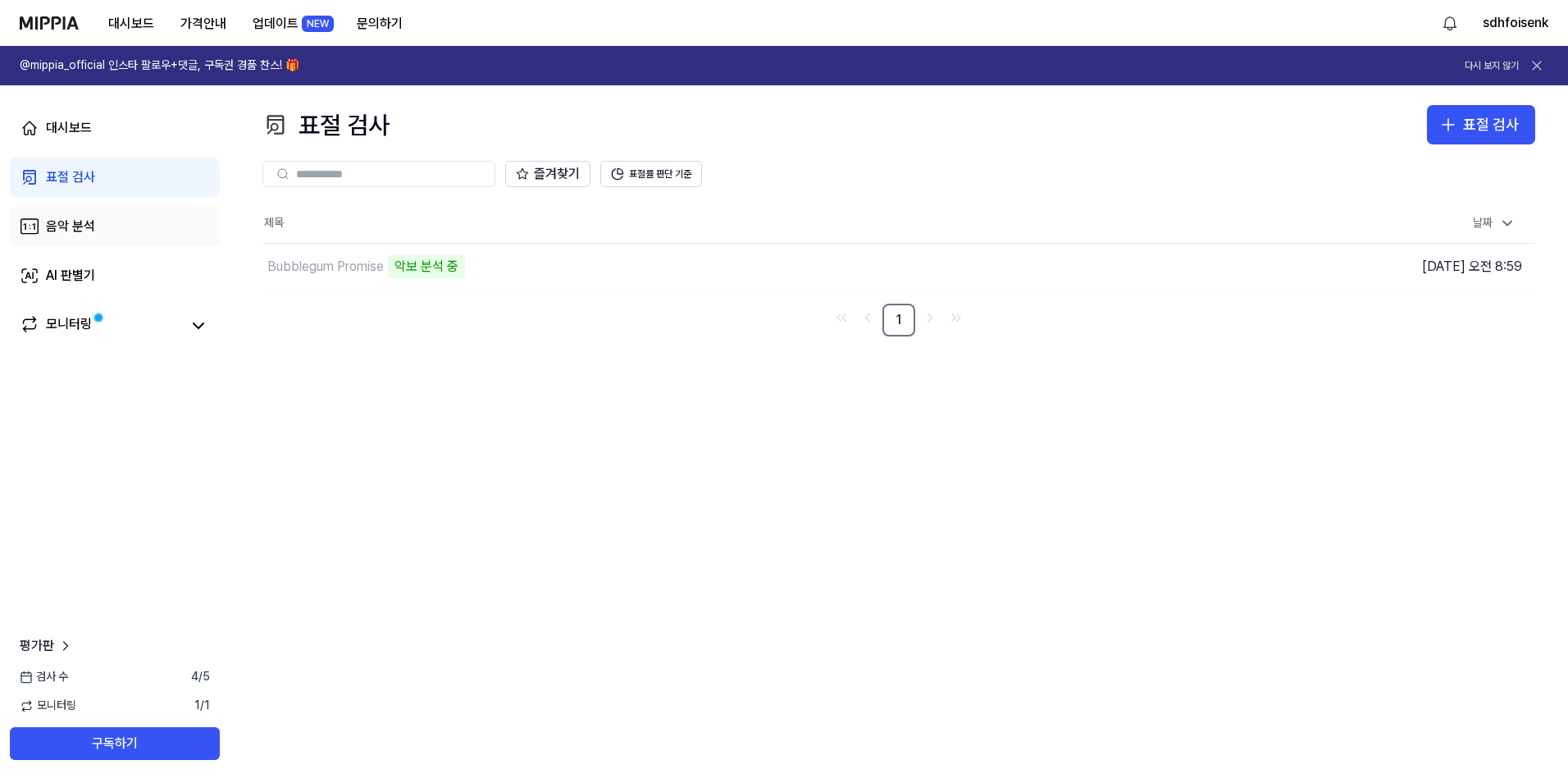
click at [82, 221] on div "음악 분석" at bounding box center [71, 226] width 49 height 20
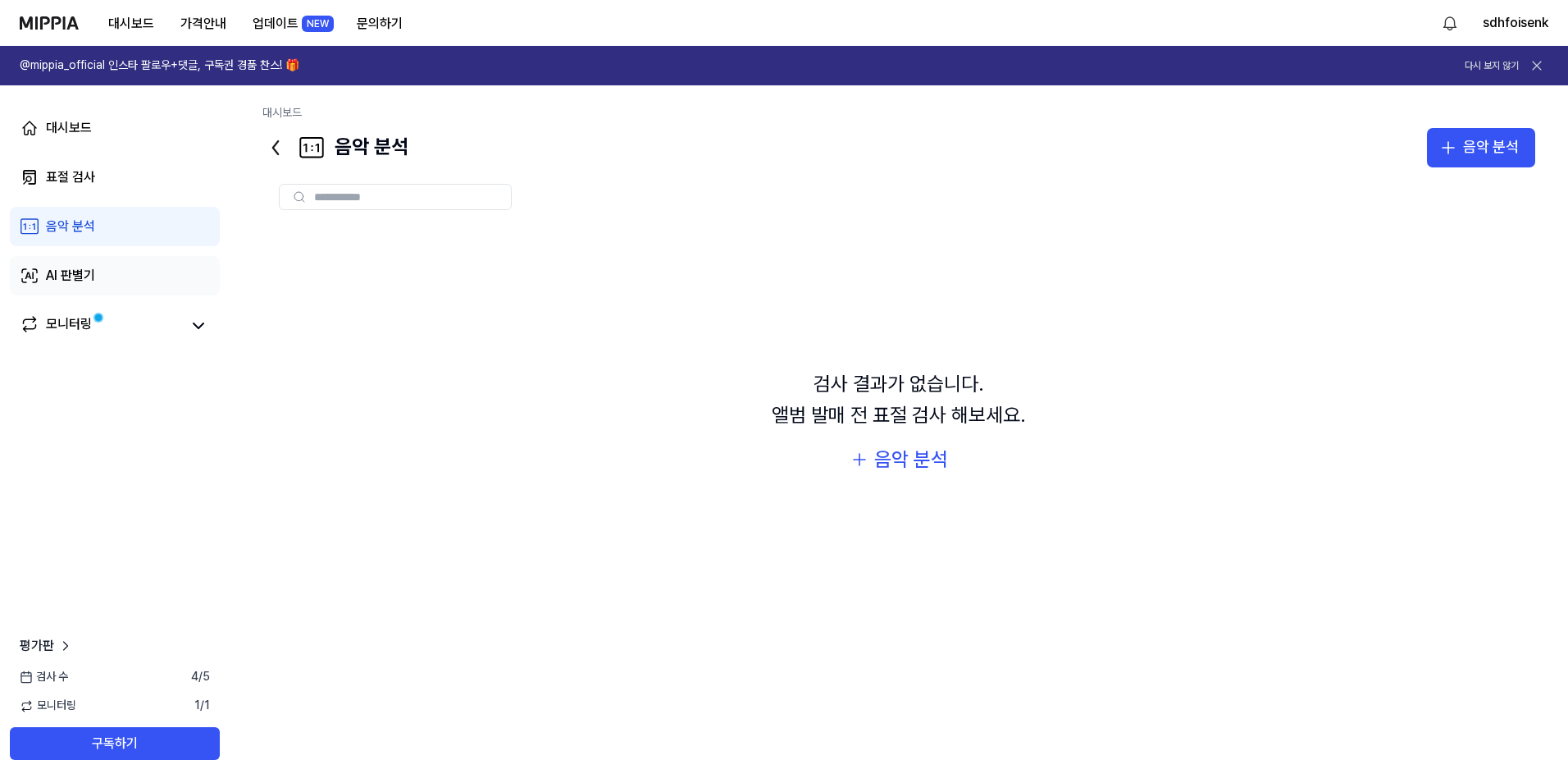
click at [92, 275] on div "AI 판별기" at bounding box center [71, 276] width 49 height 20
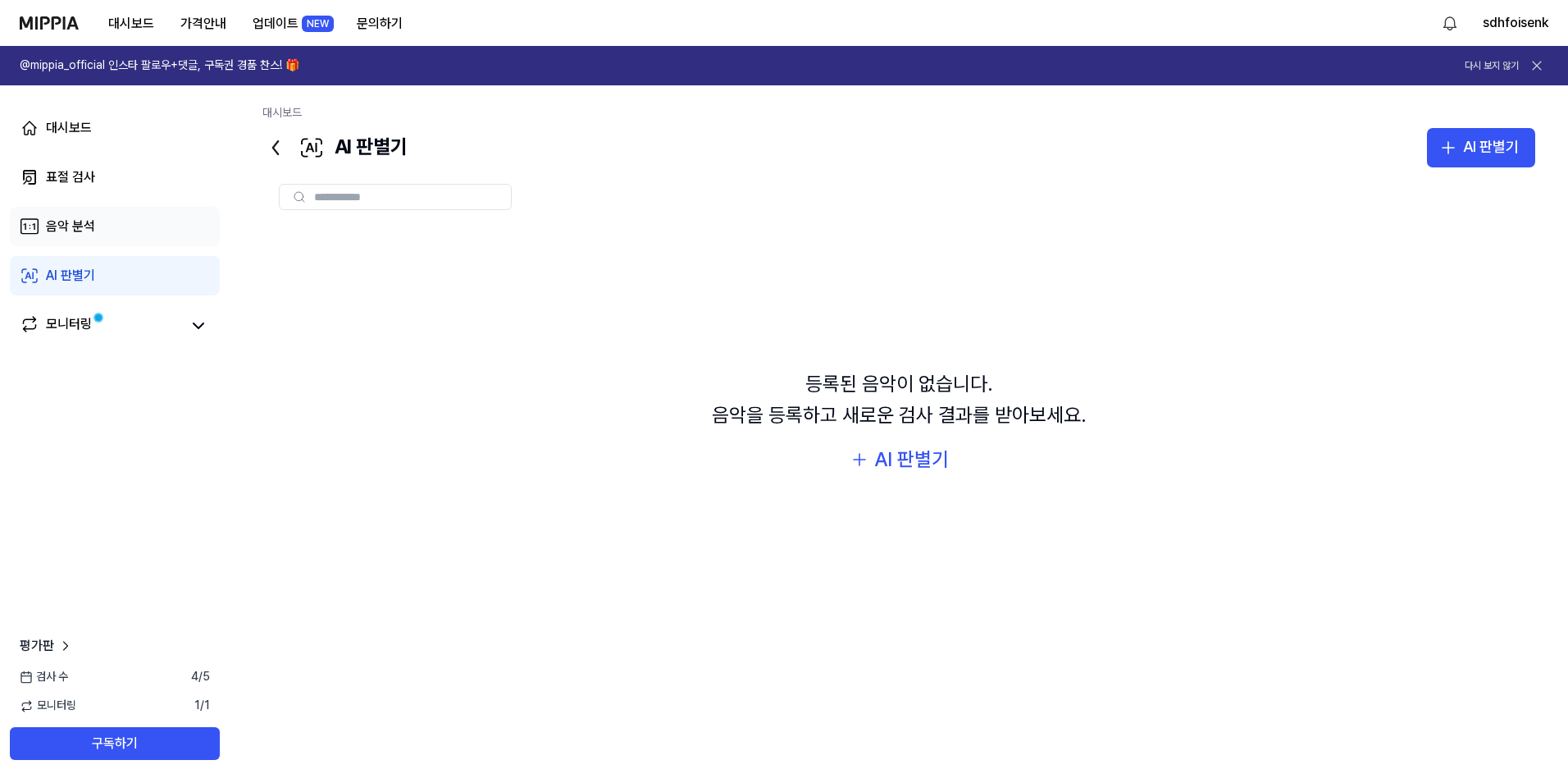
click at [104, 229] on link "음악 분석" at bounding box center [115, 226] width 210 height 39
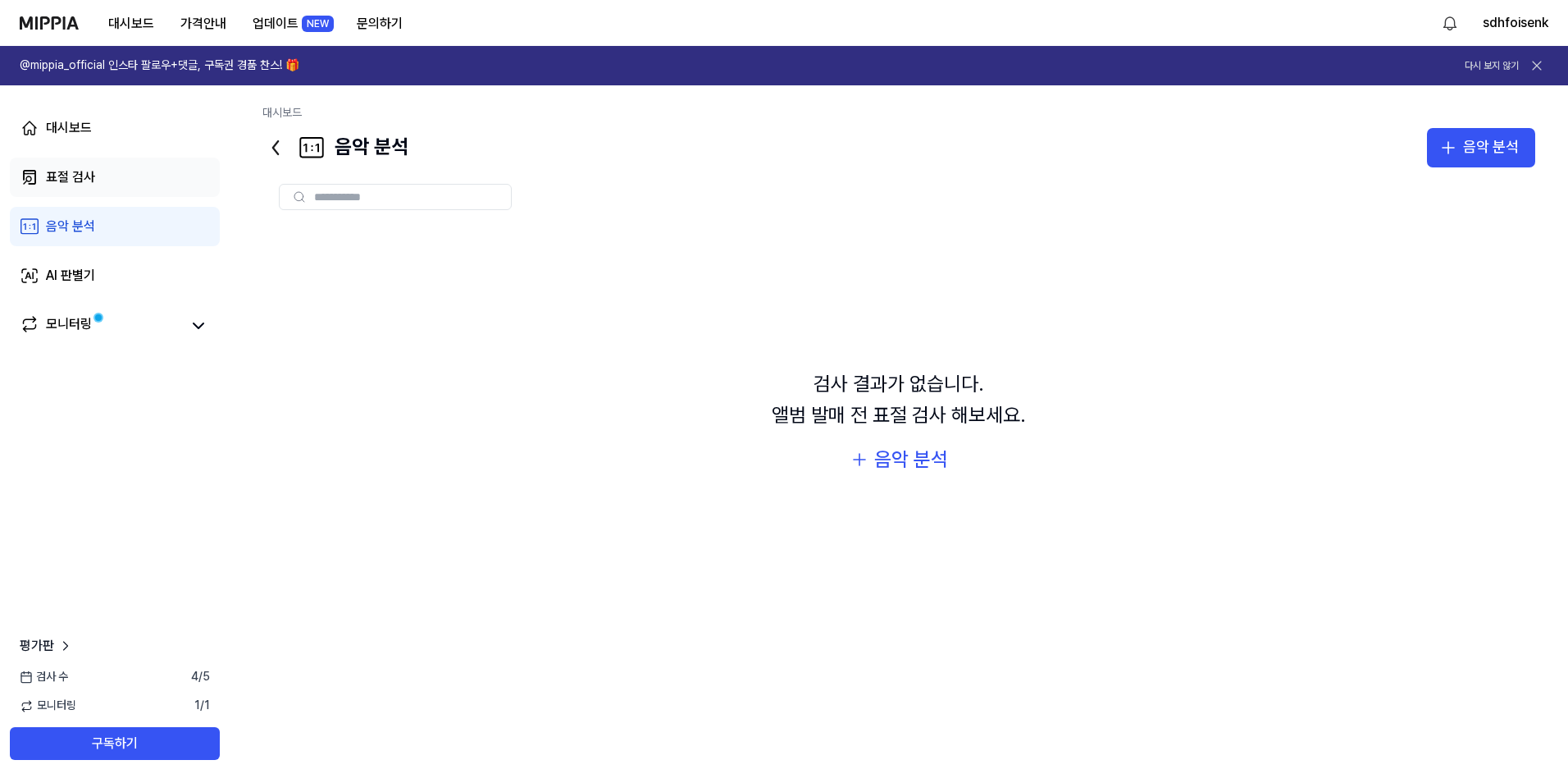
click at [84, 173] on div "표절 검사" at bounding box center [71, 177] width 49 height 20
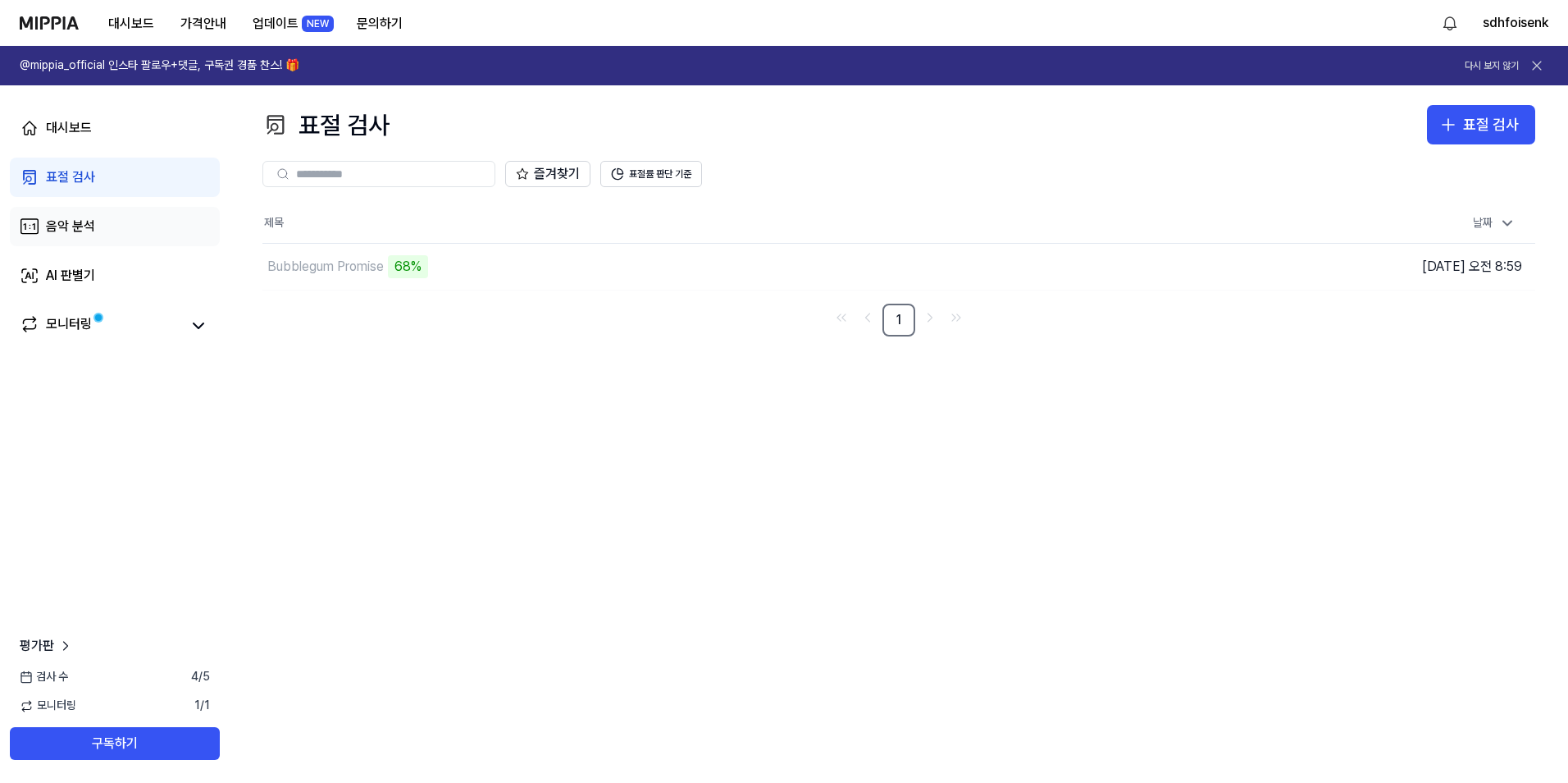
click at [117, 218] on link "음악 분석" at bounding box center [115, 226] width 210 height 39
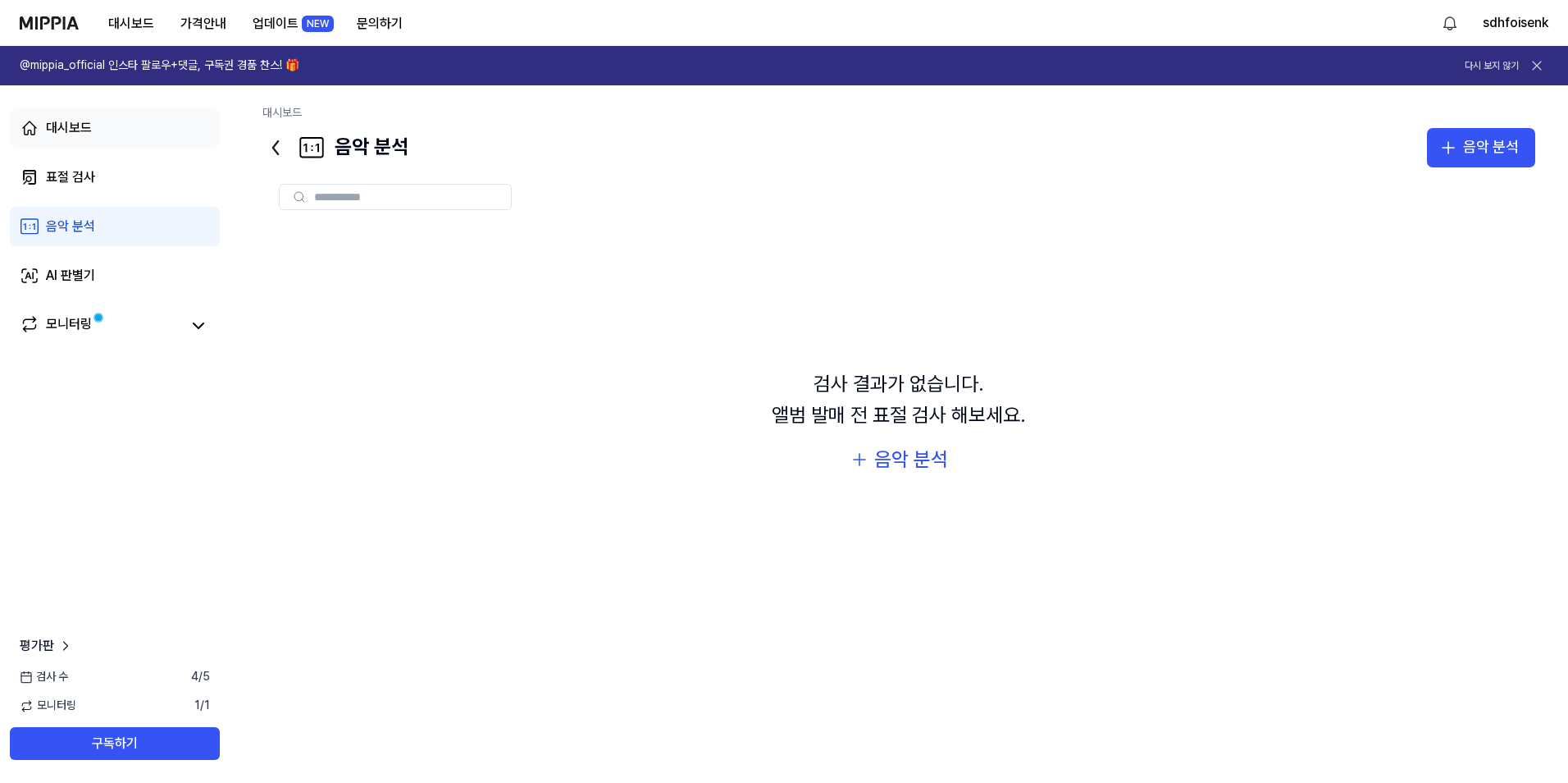
click at [90, 128] on div "대시보드" at bounding box center [69, 128] width 46 height 20
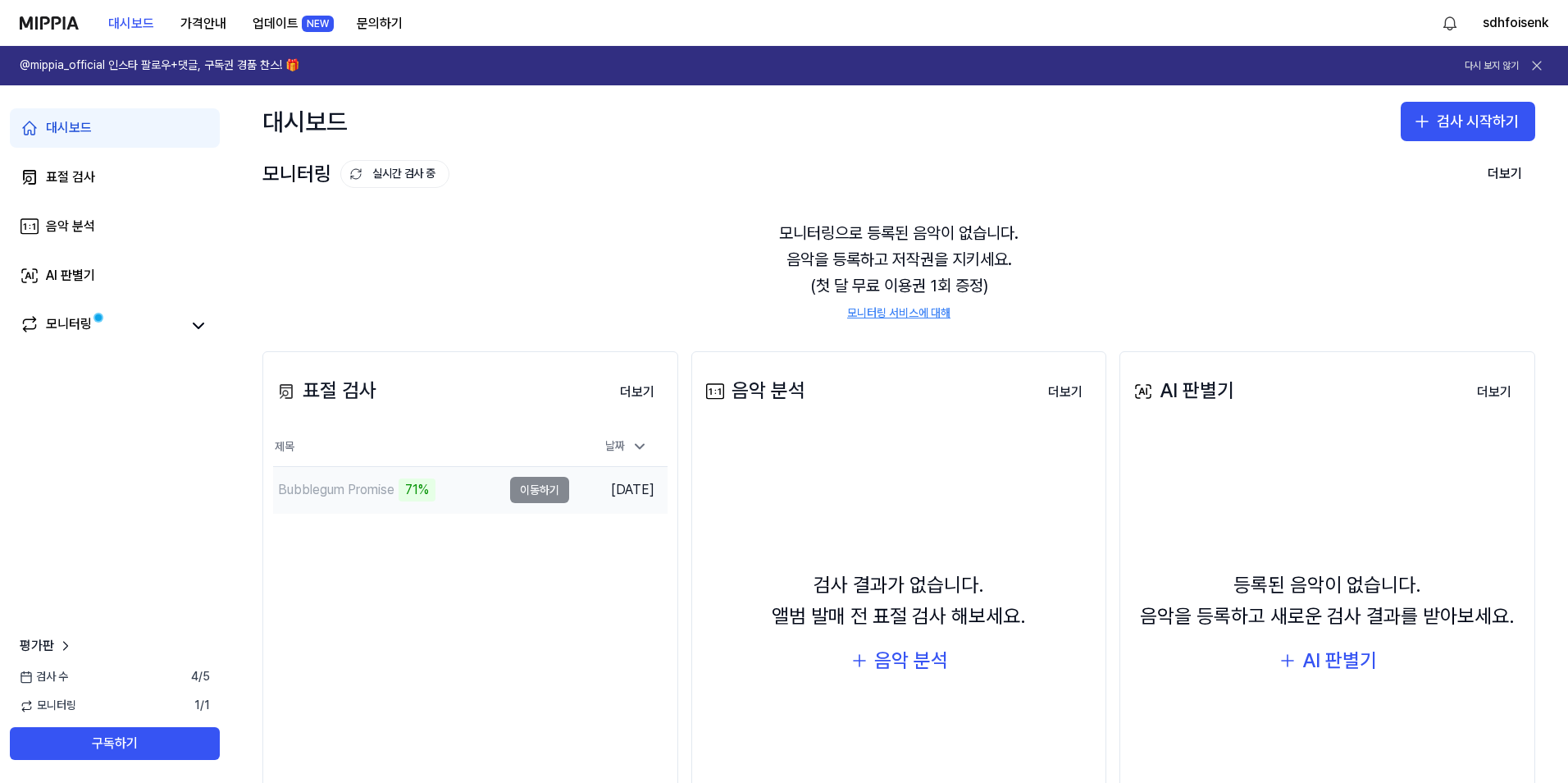
click at [402, 493] on div "71%" at bounding box center [418, 489] width 37 height 23
click at [547, 491] on td "Bubblegum Promise 71% 이동하기" at bounding box center [420, 489] width 296 height 46
click at [102, 187] on link "표절 검사" at bounding box center [115, 177] width 210 height 39
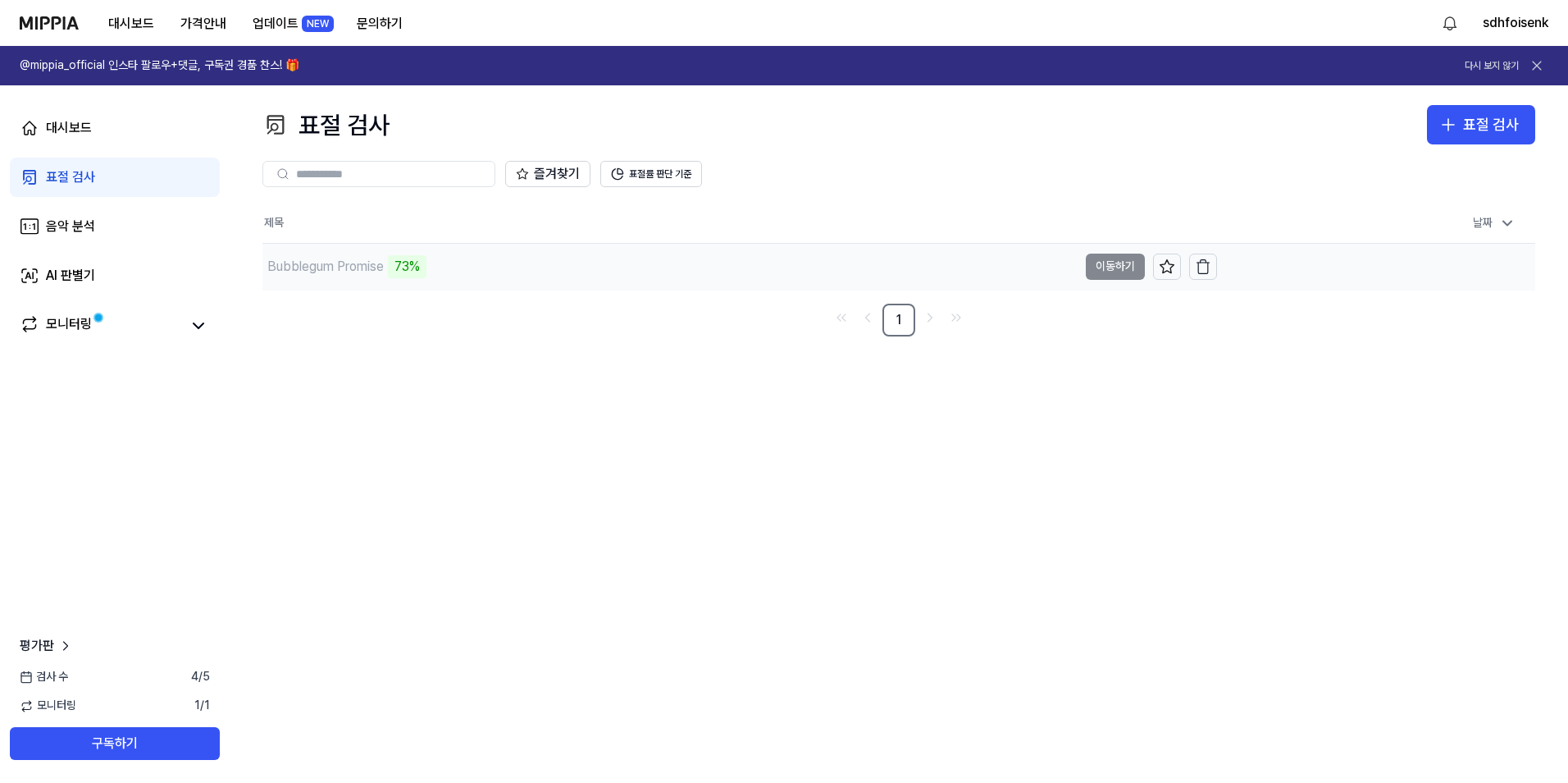
click at [386, 275] on div "Bubblegum Promise 73%" at bounding box center [344, 266] width 164 height 23
click at [351, 270] on div "Bubblegum Promise" at bounding box center [325, 266] width 117 height 20
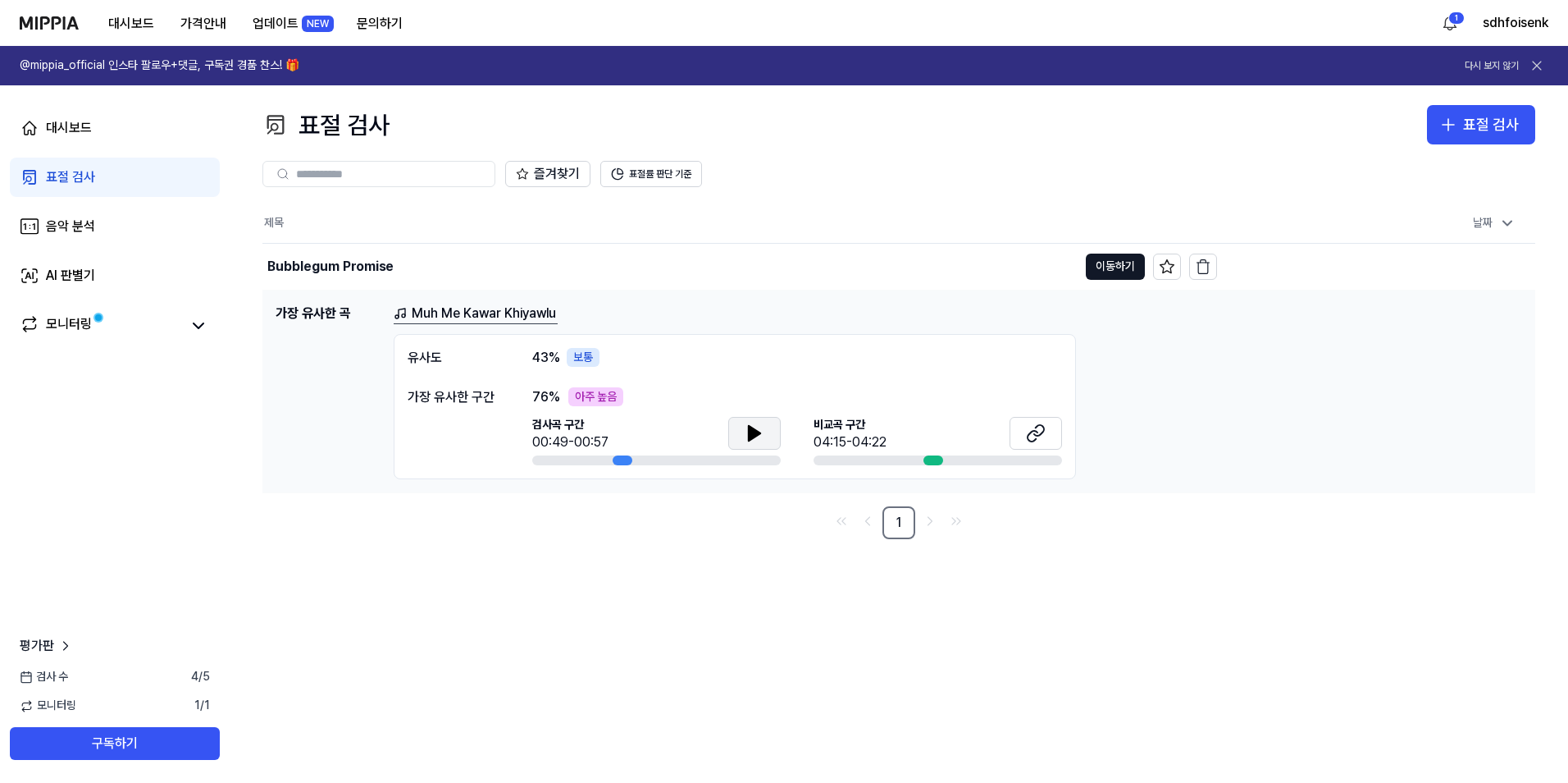
click at [753, 440] on icon at bounding box center [755, 433] width 20 height 20
click at [756, 434] on icon at bounding box center [757, 431] width 3 height 13
click at [1039, 430] on icon at bounding box center [1036, 433] width 20 height 20
click at [748, 436] on icon at bounding box center [755, 433] width 20 height 20
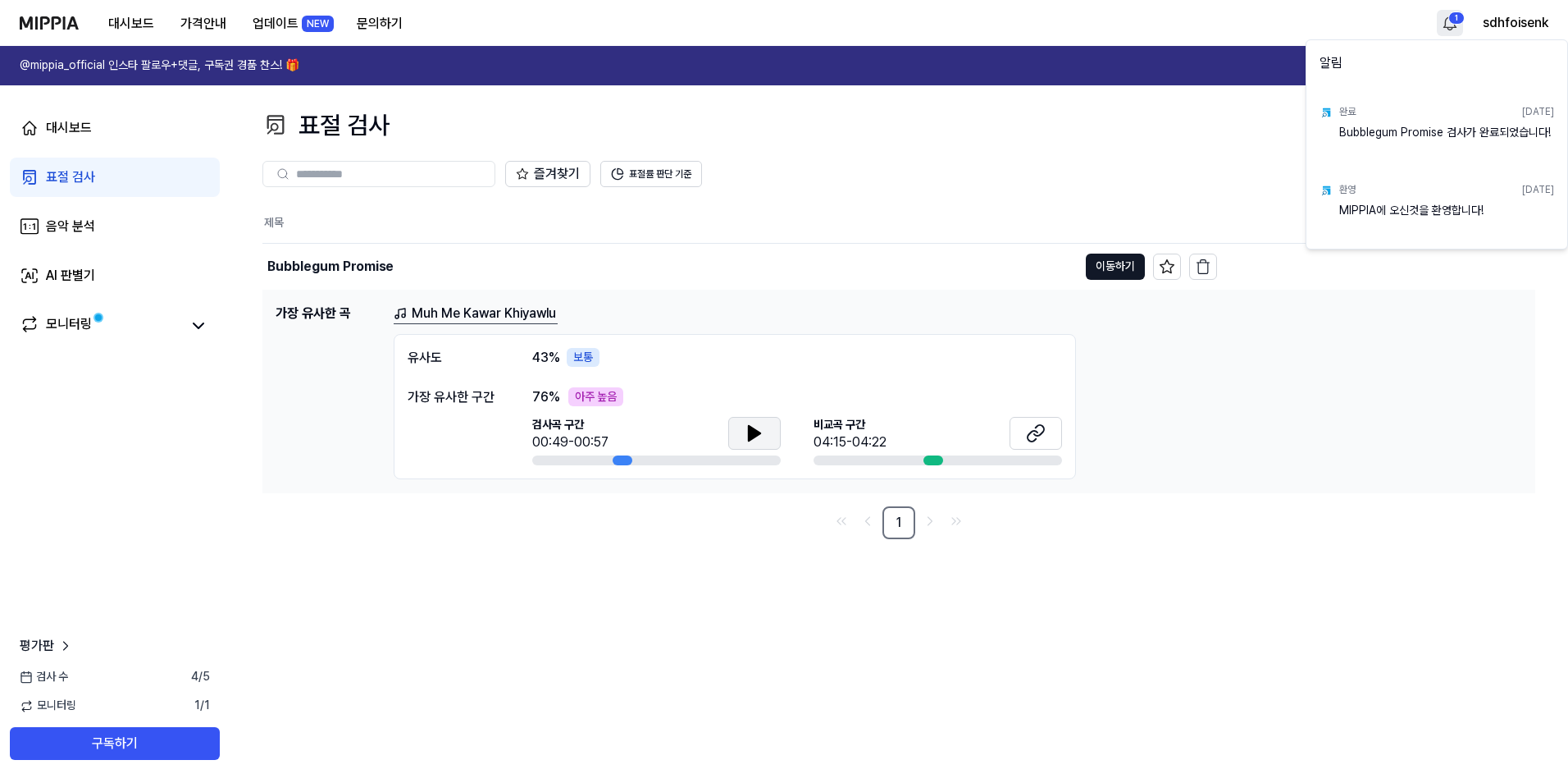
click at [1447, 14] on html "대시보드 가격안내 업데이트 NEW 문의하기 1 sdhfoisenk @mippia_official 인스타 팔로우+댓글, 구독권 경품 찬스! 🎁 …" at bounding box center [784, 391] width 1568 height 783
click at [1451, 18] on html "대시보드 가격안내 업데이트 NEW 문의하기 sdhfoisenk @mippia_official 인스타 팔로우+댓글, 구독권 경품 찬스! 🎁 다시…" at bounding box center [784, 391] width 1568 height 783
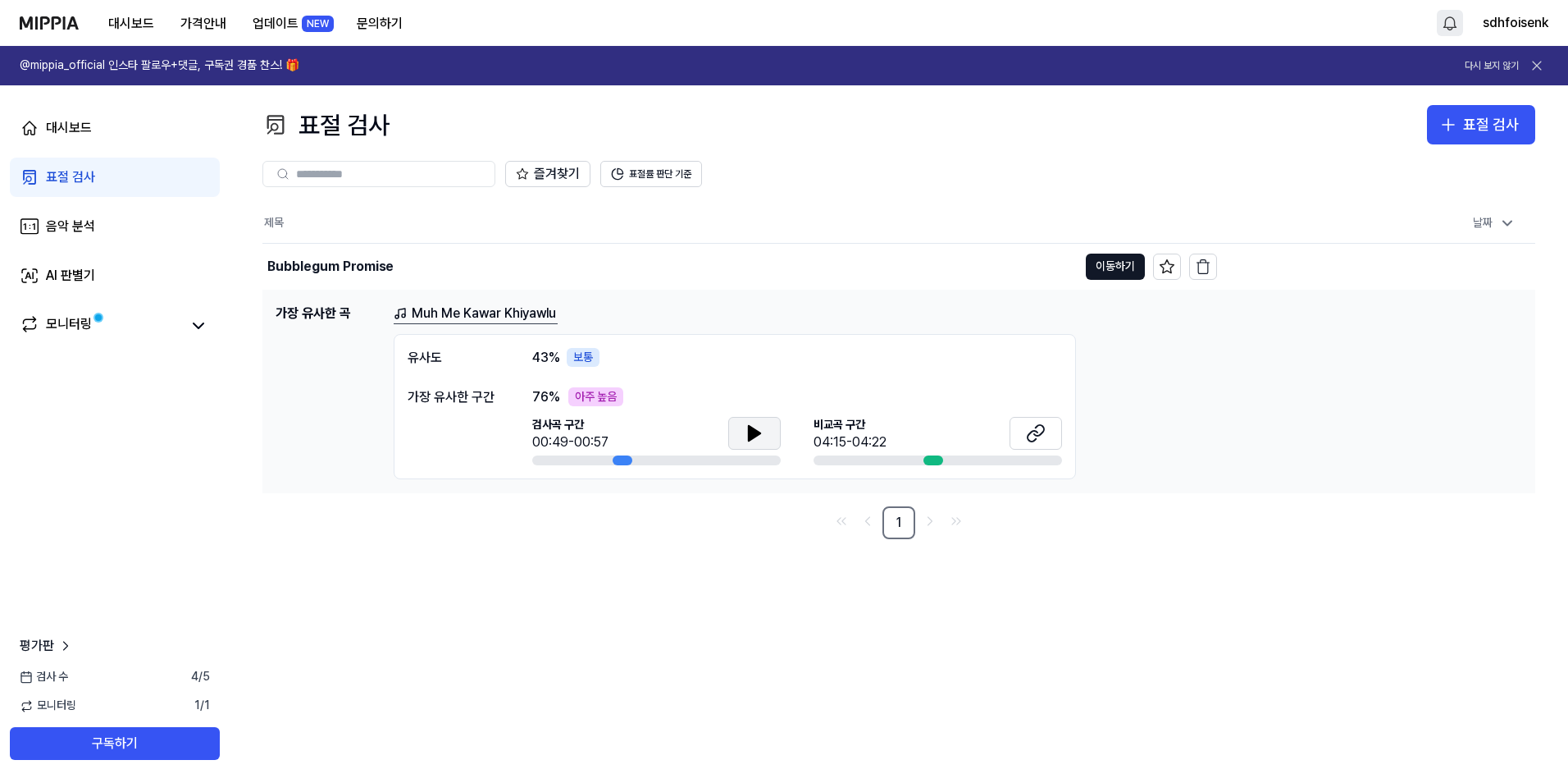
click at [1540, 60] on icon at bounding box center [1537, 65] width 17 height 17
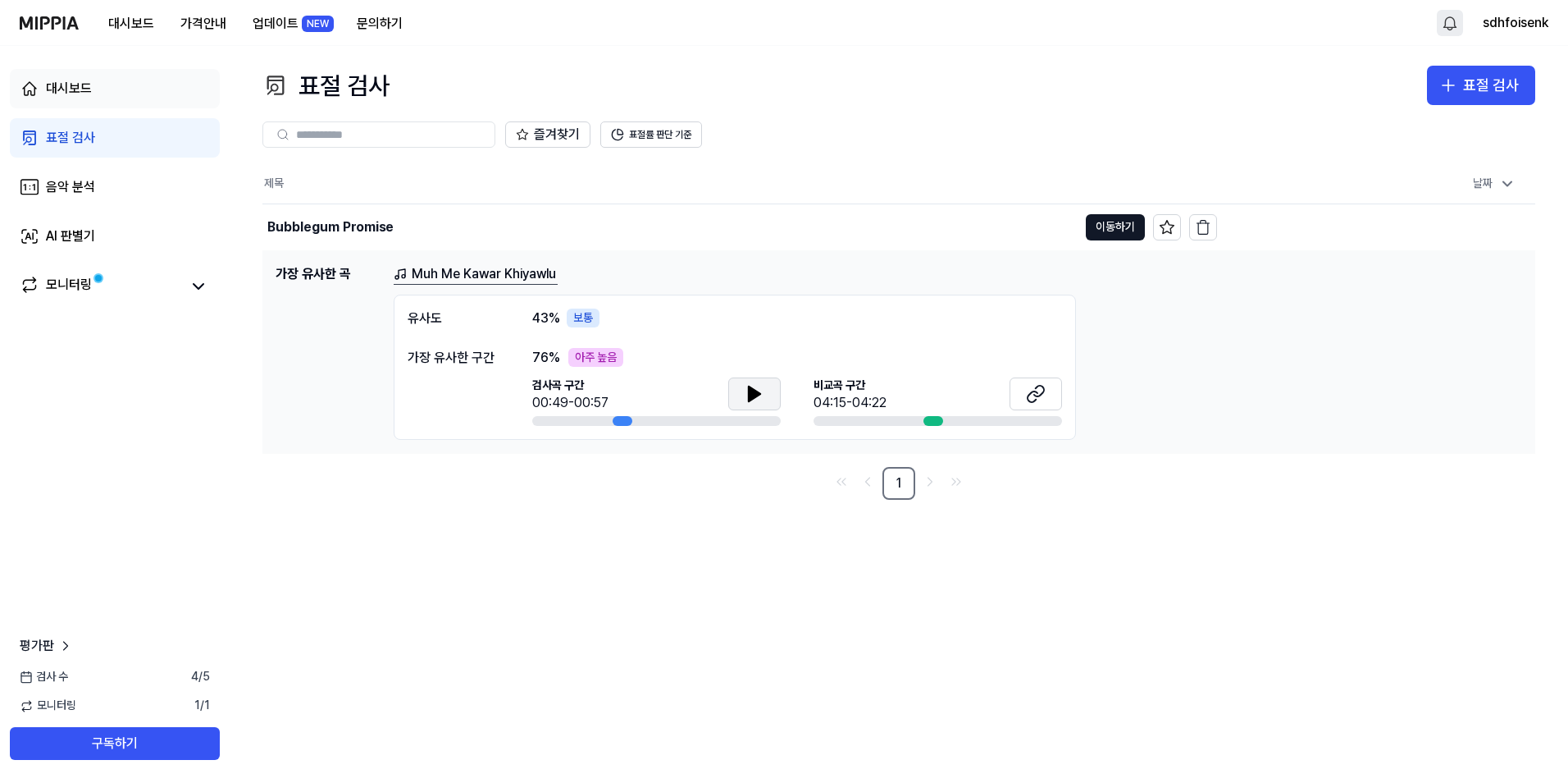
click at [119, 92] on link "대시보드" at bounding box center [115, 88] width 210 height 39
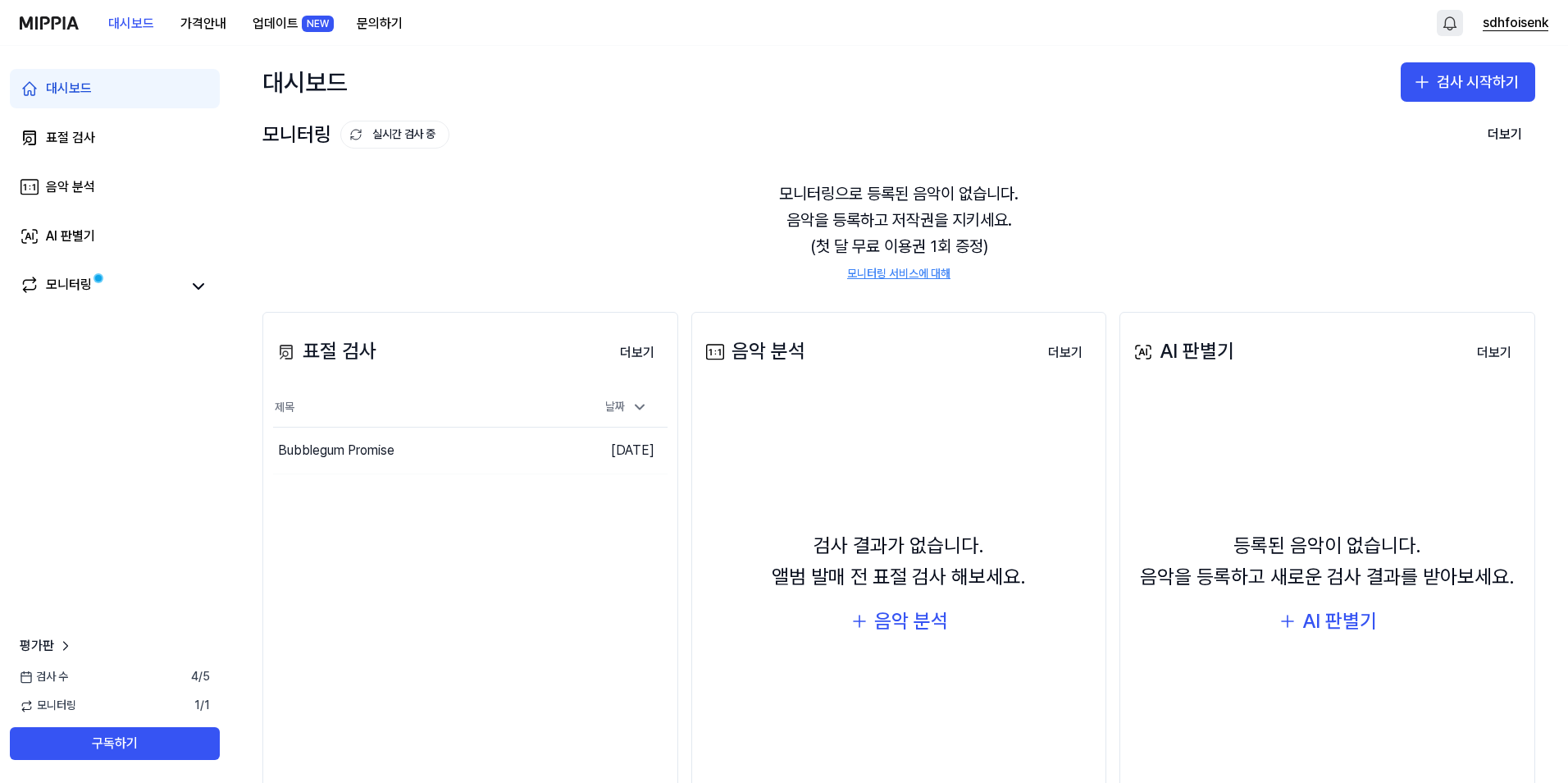
click at [1493, 25] on button "sdhfoisenk" at bounding box center [1516, 23] width 66 height 20
click at [1383, 110] on link "계정" at bounding box center [1443, 115] width 189 height 17
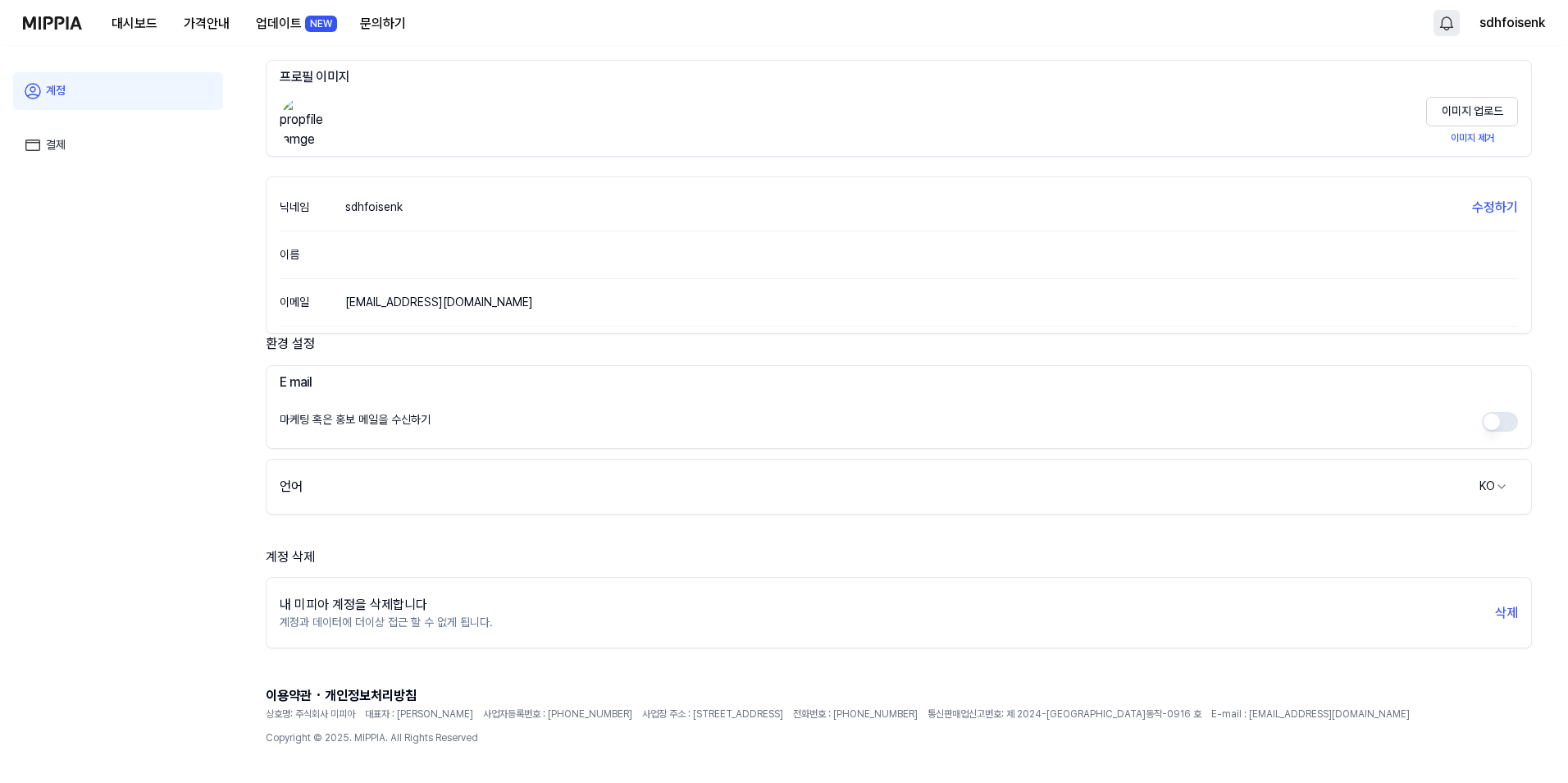
scroll to position [90, 0]
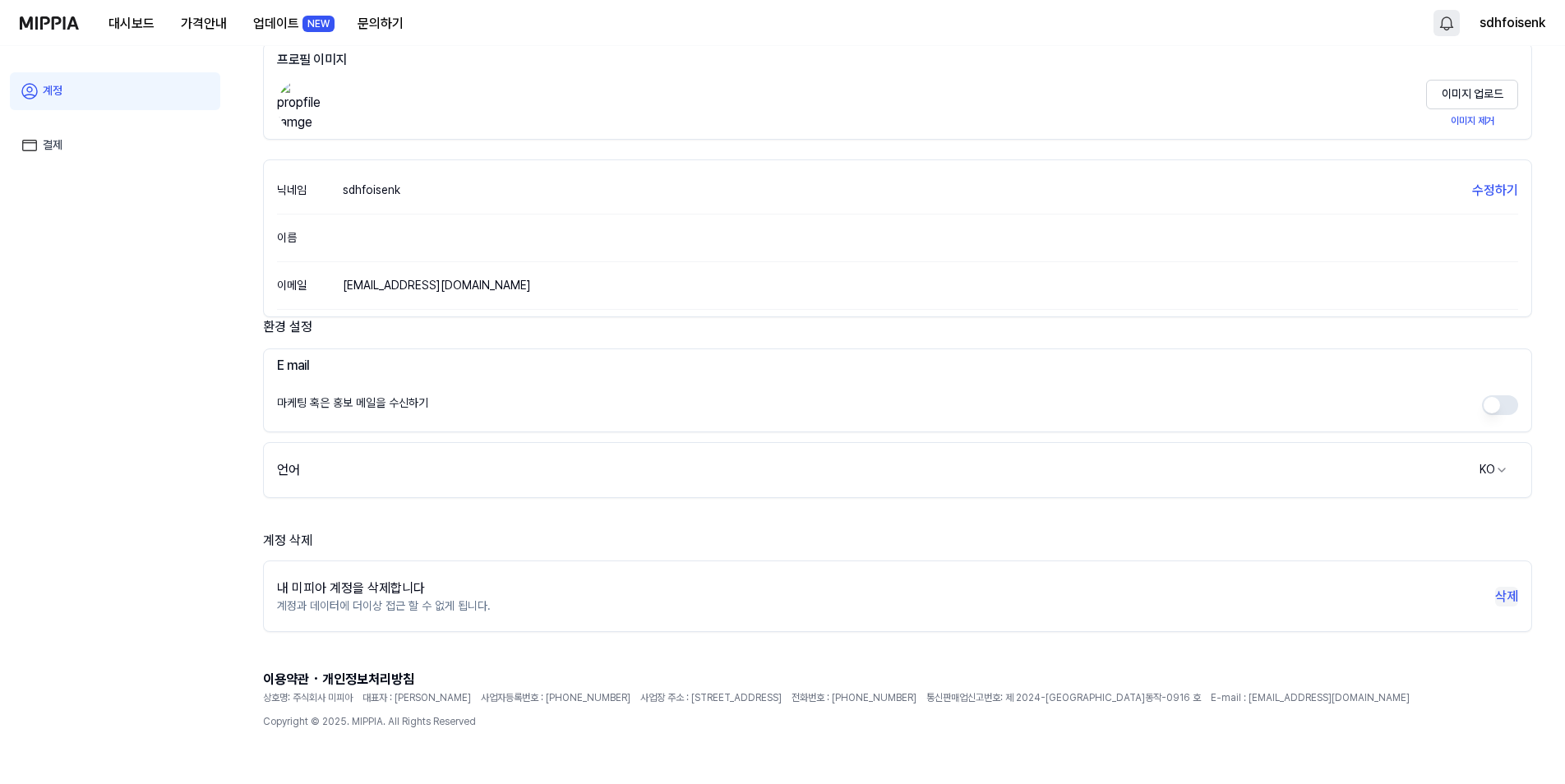
click at [1511, 596] on button "삭제" at bounding box center [1506, 596] width 23 height 20
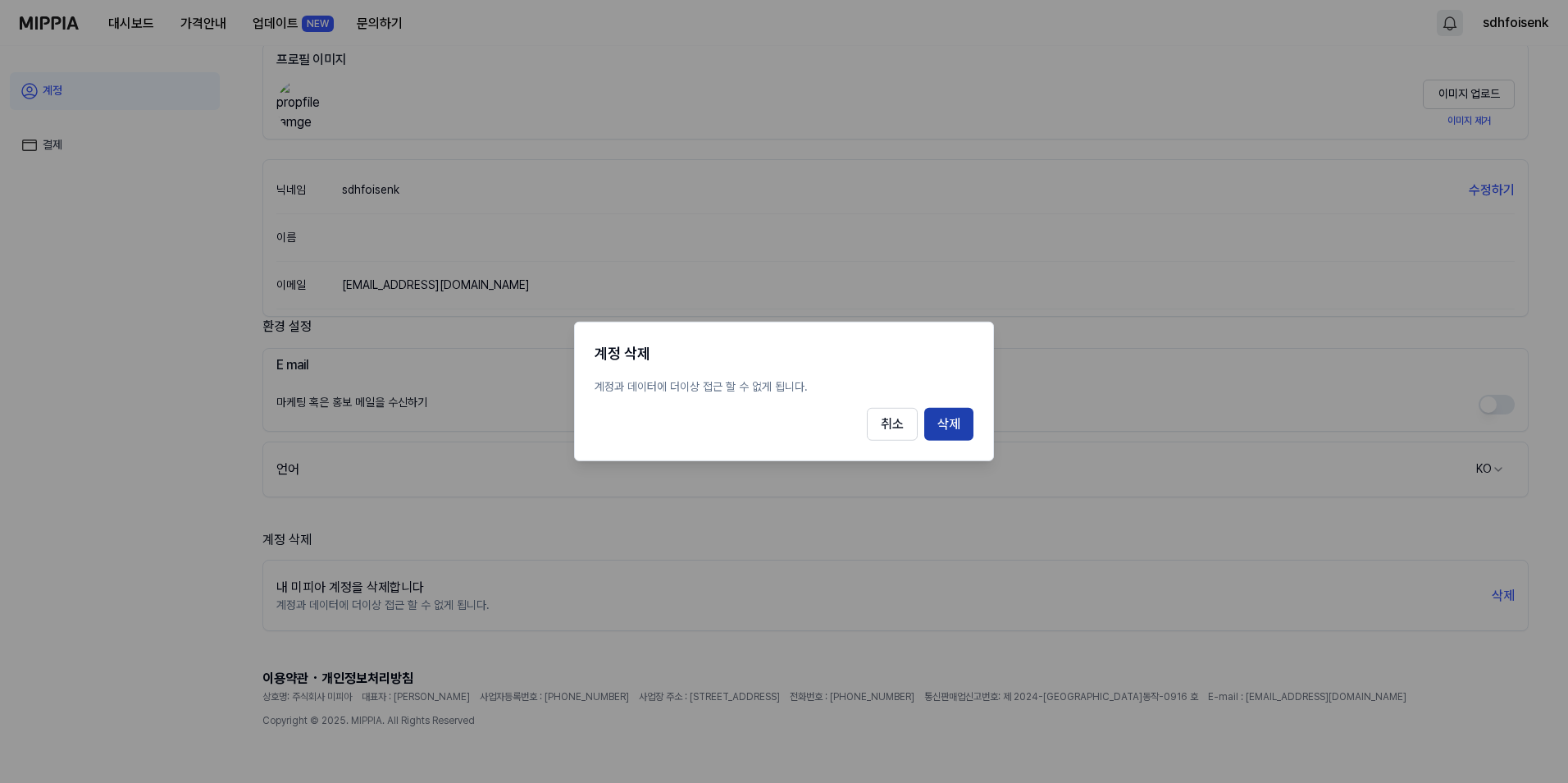
click at [949, 426] on button "삭제" at bounding box center [949, 423] width 49 height 32
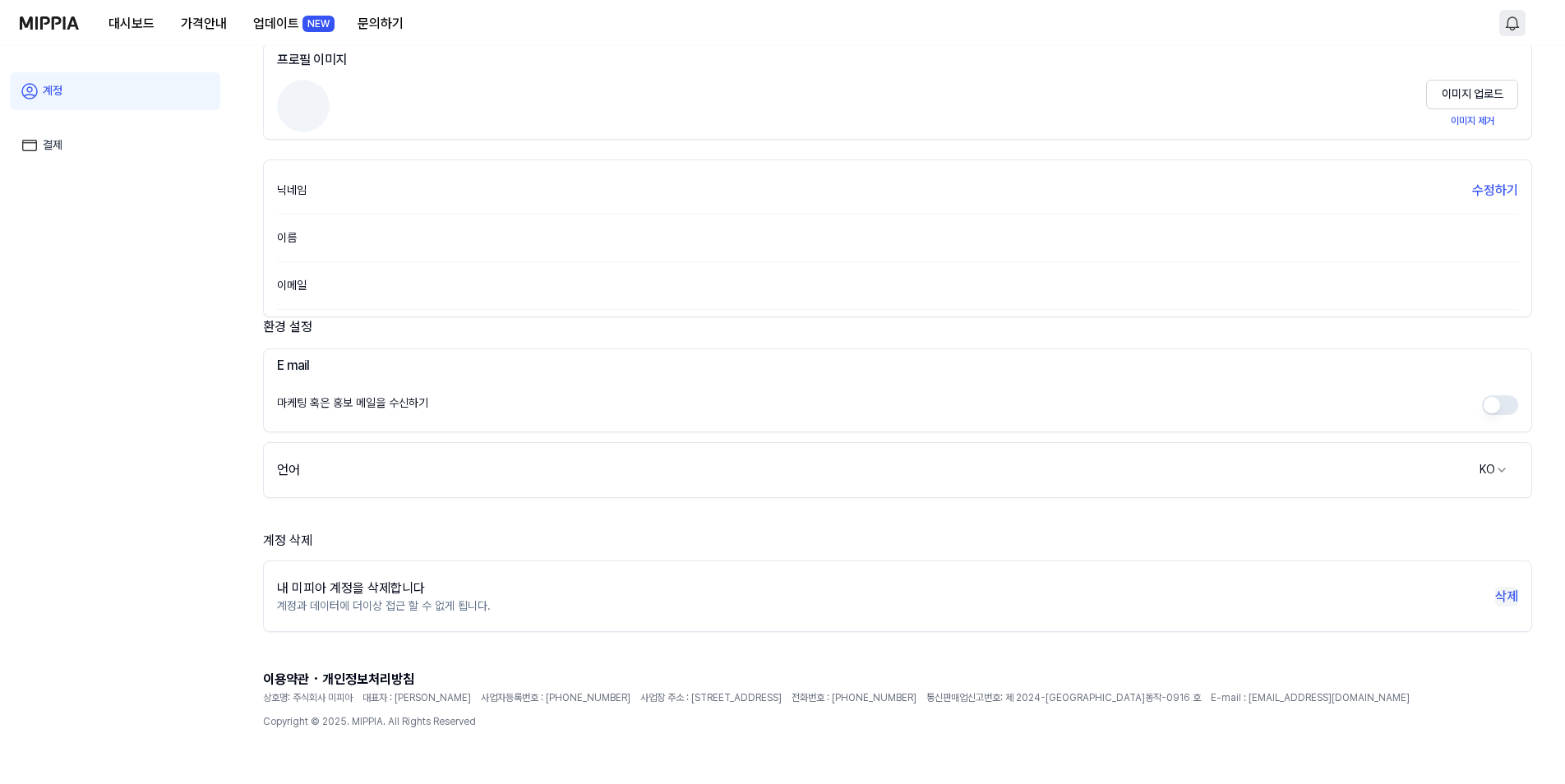
click at [1512, 600] on button "삭제" at bounding box center [1506, 596] width 23 height 20
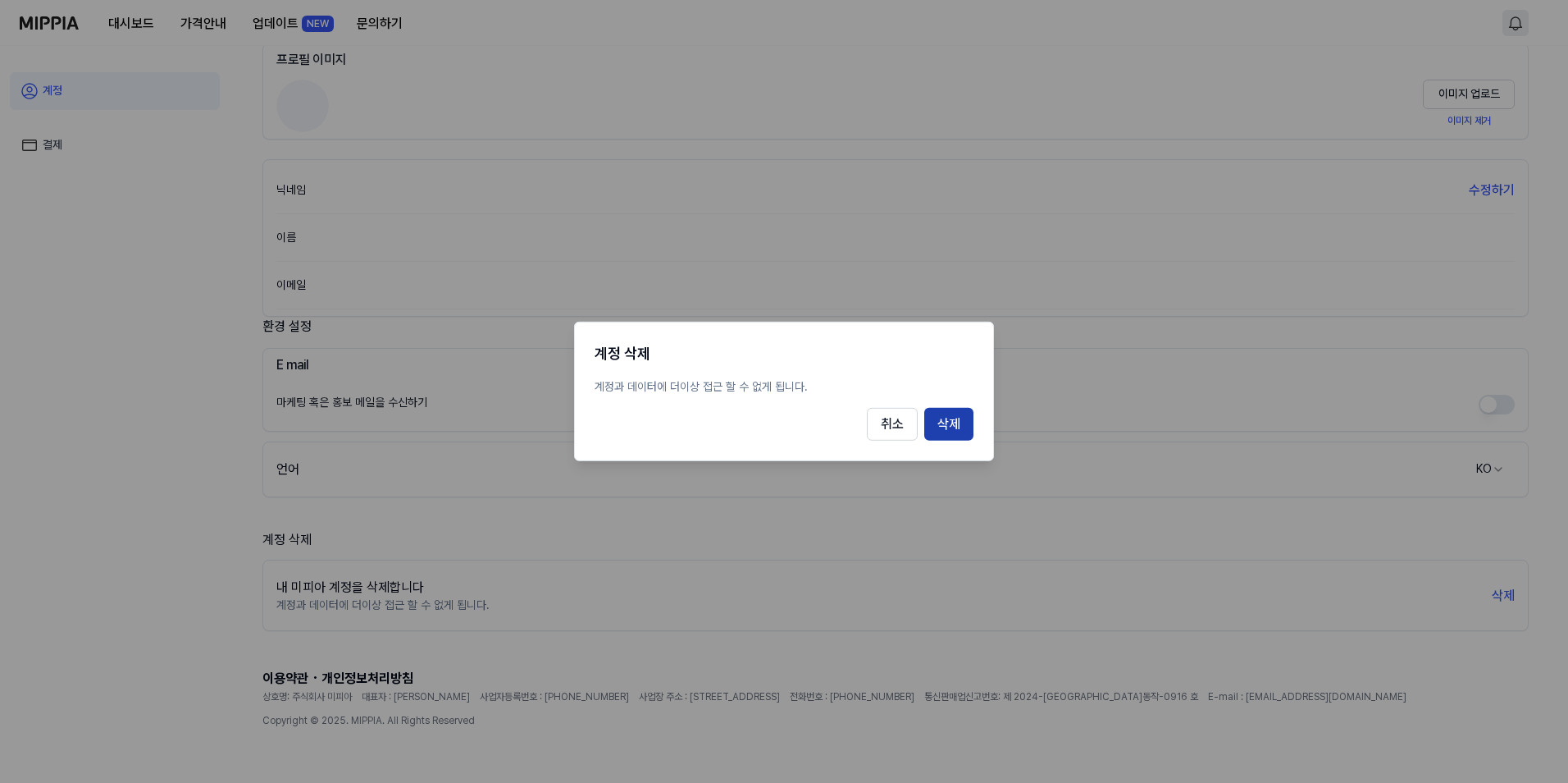
click at [949, 423] on button "삭제" at bounding box center [949, 423] width 49 height 32
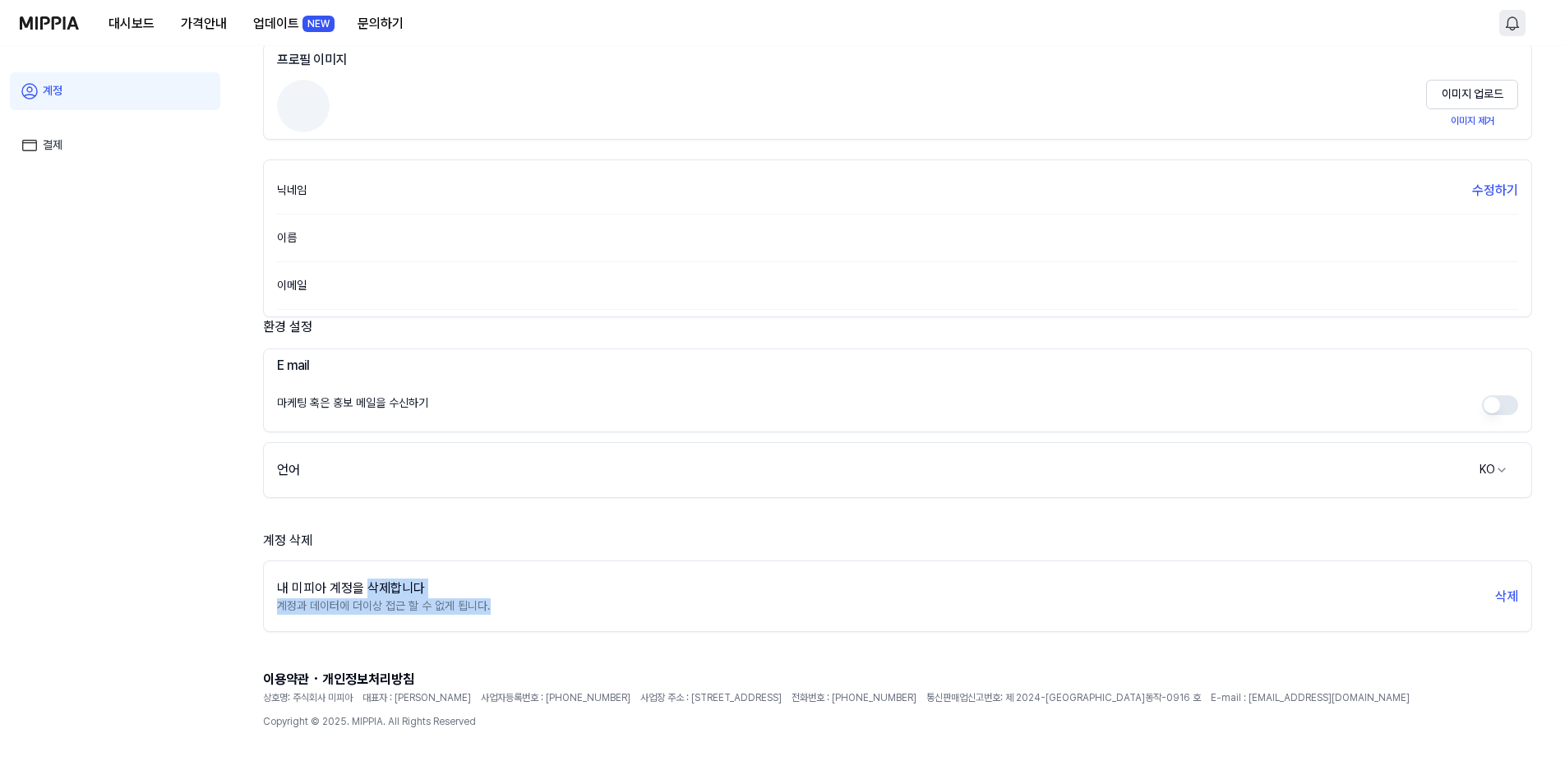
drag, startPoint x: 371, startPoint y: 592, endPoint x: 521, endPoint y: 605, distance: 150.6
click at [521, 605] on div "내 미피아 계정을 삭제합니다 계정과 데이터에 더이상 접근 할 수 없게 됩니다. 삭제" at bounding box center [897, 596] width 1267 height 57
click at [1478, 588] on div "내 미피아 계정을 삭제합니다 계정과 데이터에 더이상 접근 할 수 없게 됩니다. 삭제" at bounding box center [897, 596] width 1267 height 57
click at [1502, 592] on button "삭제" at bounding box center [1506, 596] width 23 height 20
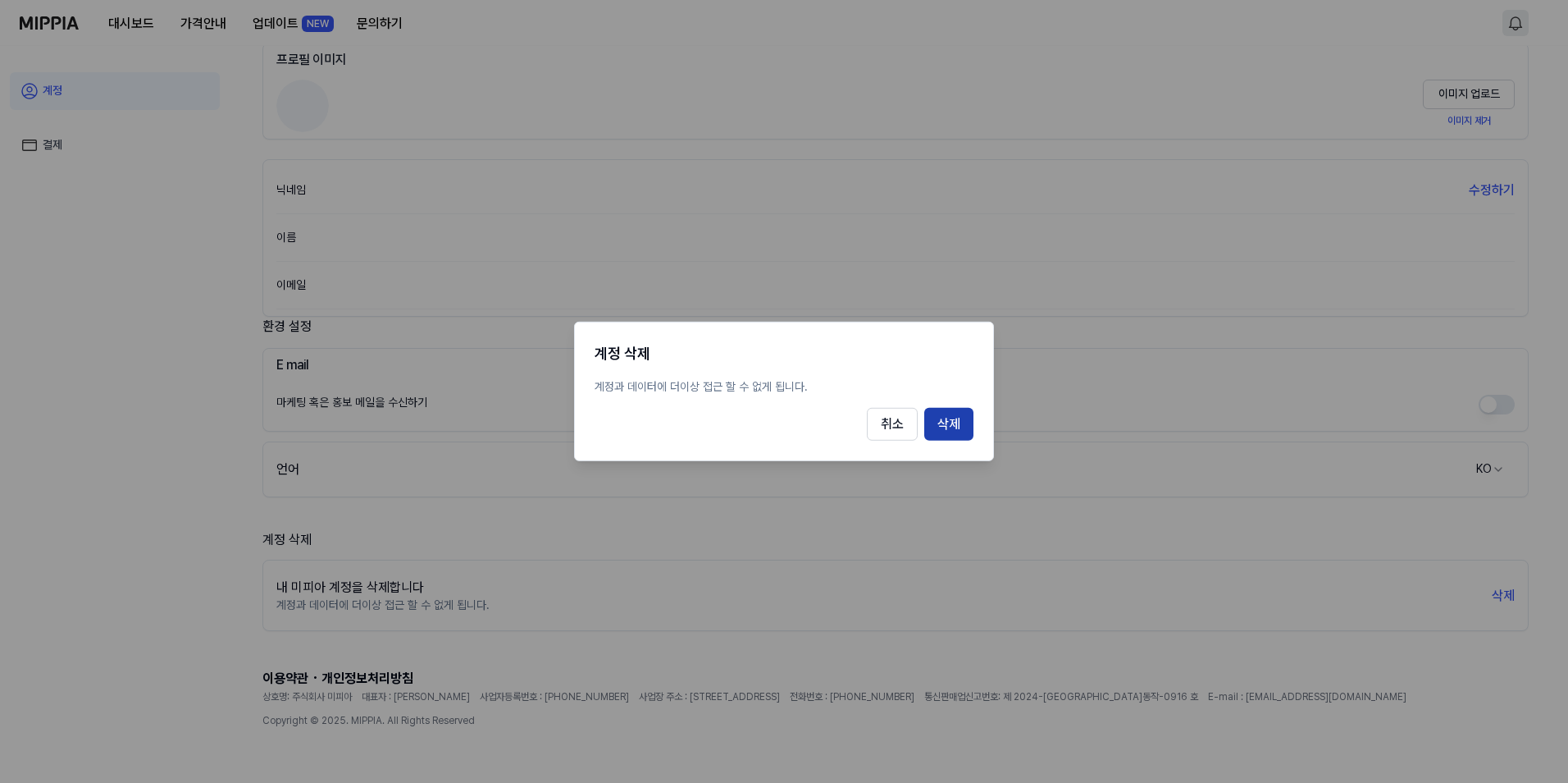
click at [946, 430] on button "삭제" at bounding box center [949, 423] width 49 height 32
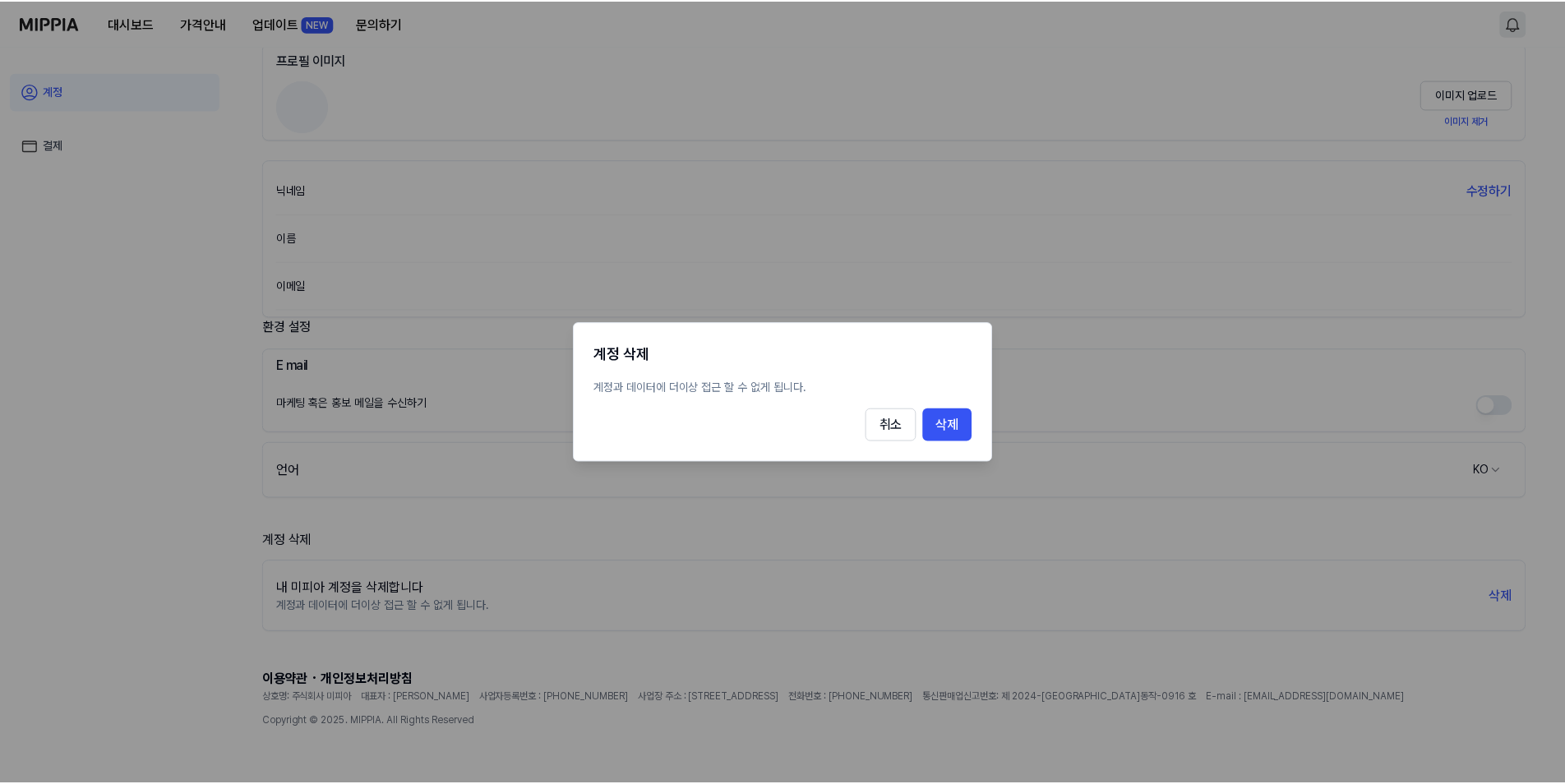
scroll to position [46, 0]
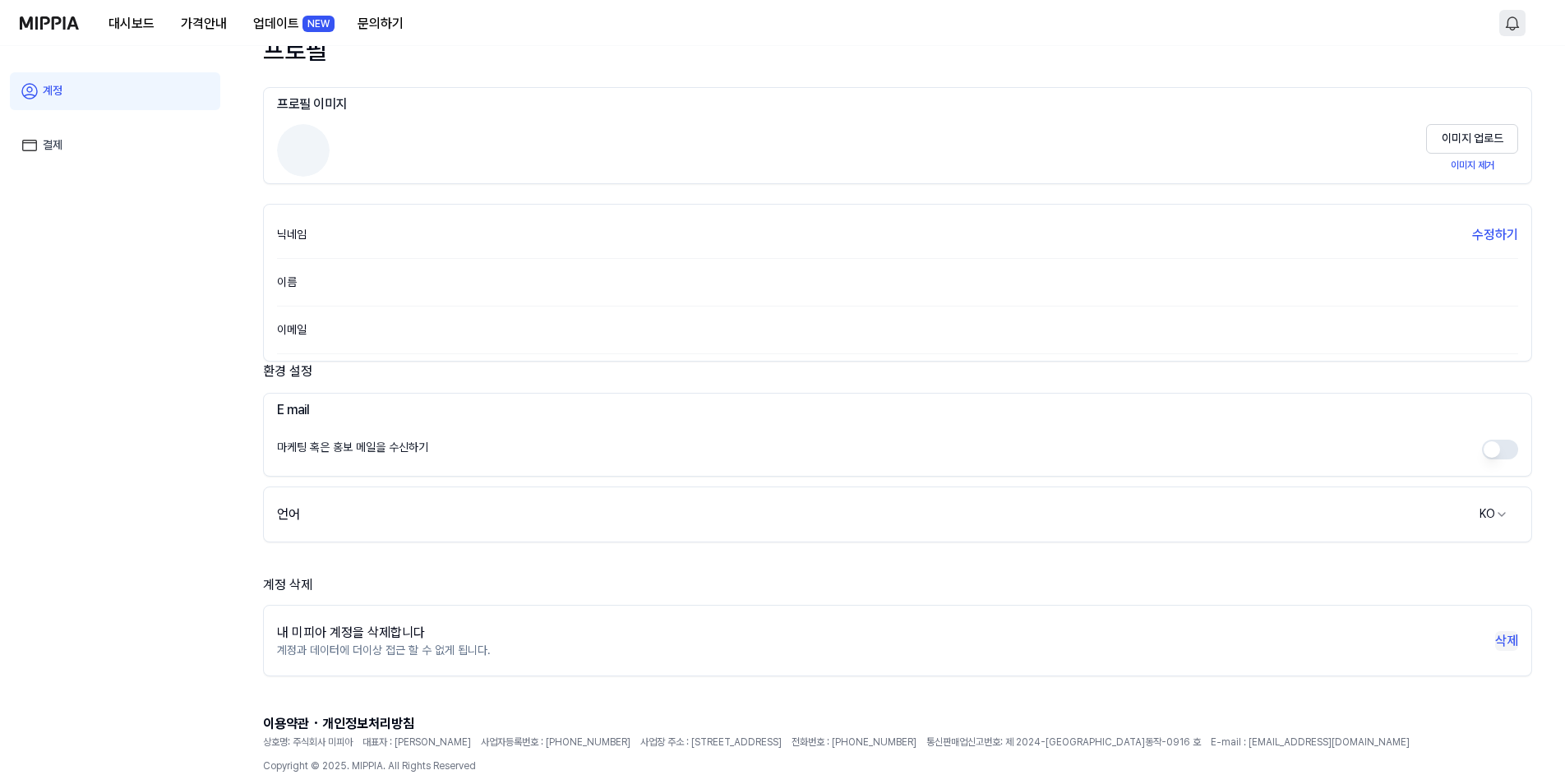
click at [1503, 634] on button "삭제" at bounding box center [1506, 640] width 23 height 20
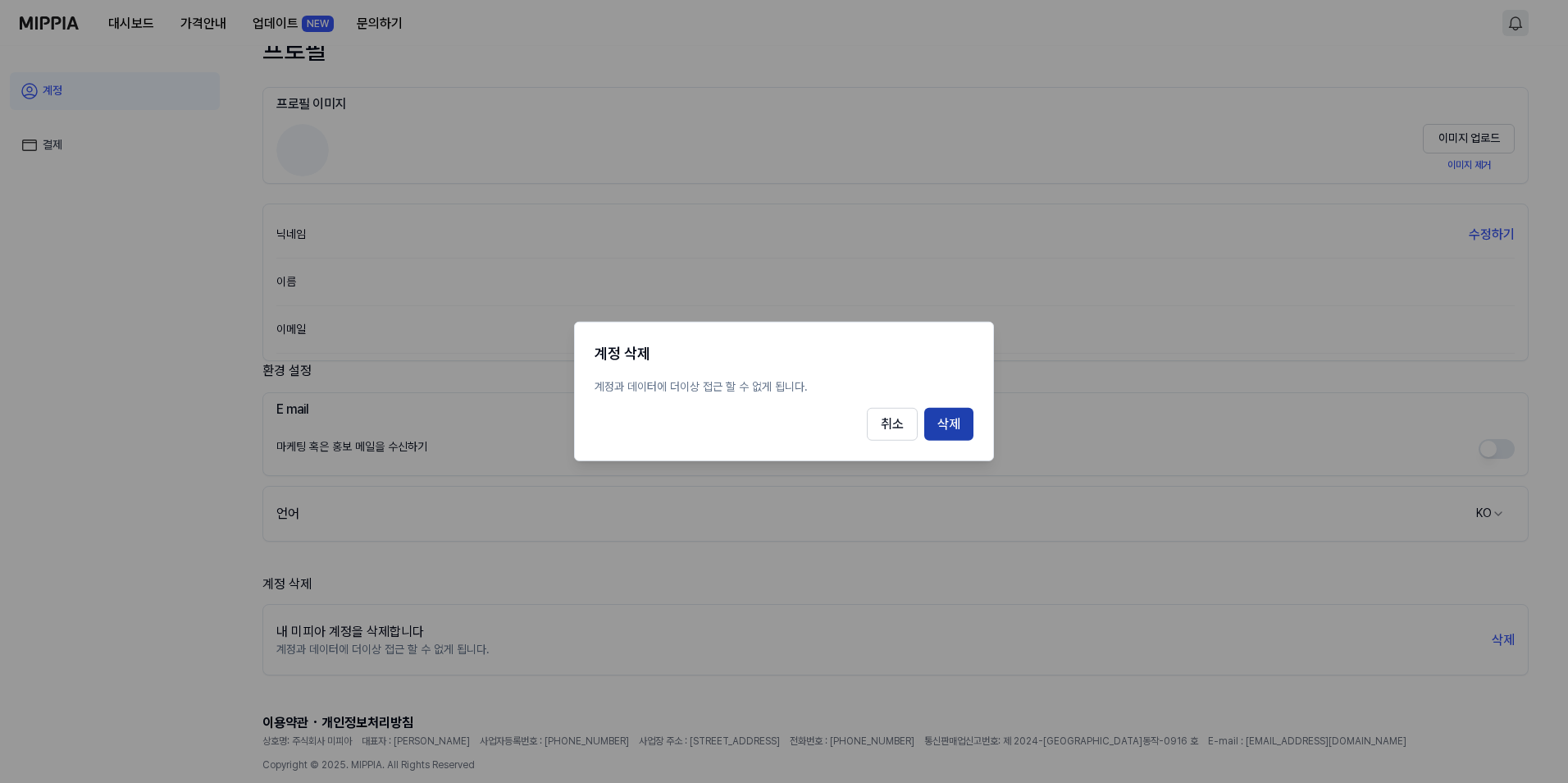
click at [955, 424] on button "삭제" at bounding box center [949, 423] width 49 height 32
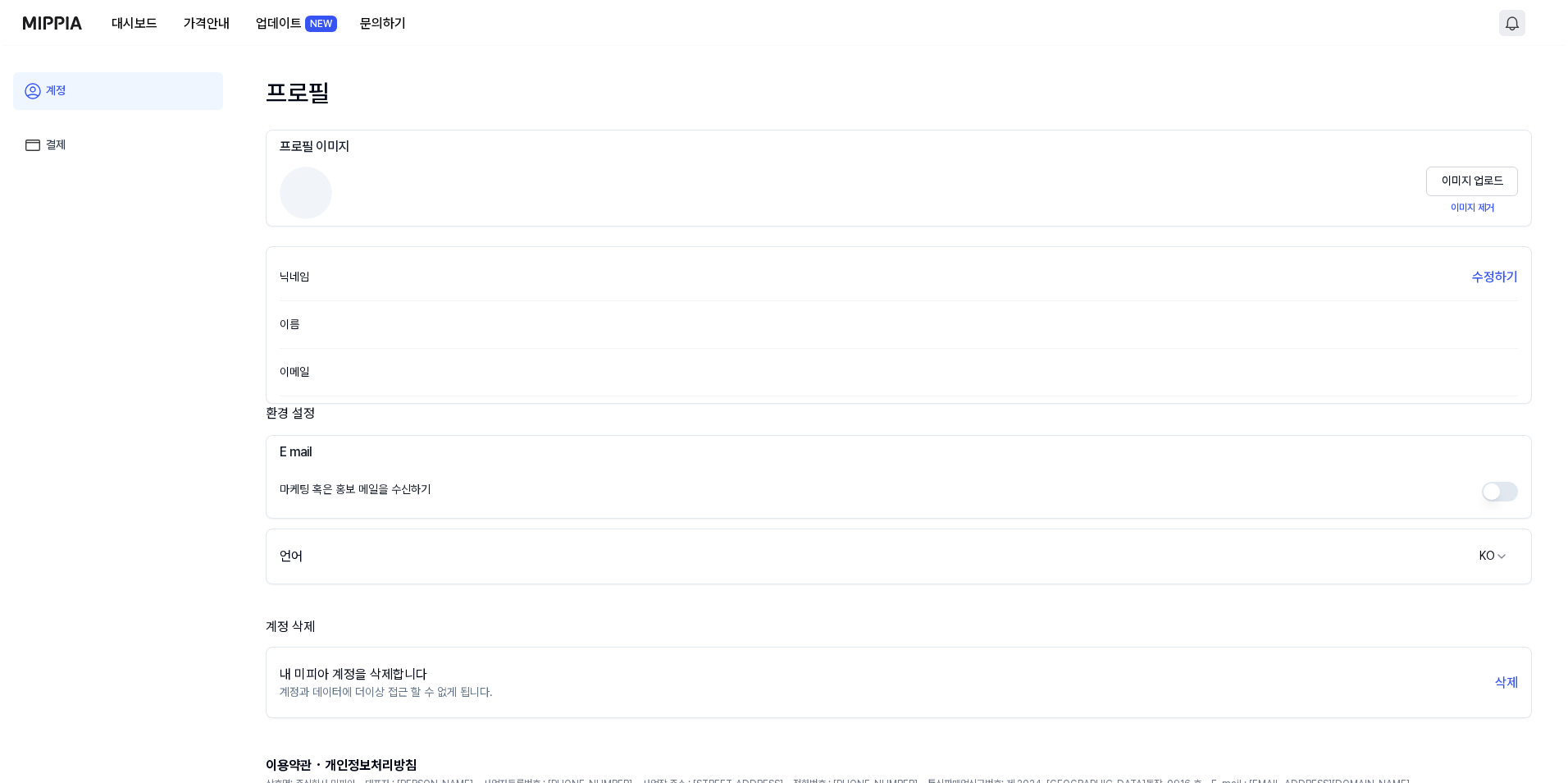
scroll to position [0, 0]
click at [300, 339] on div "이름" at bounding box center [895, 328] width 1239 height 47
click at [316, 359] on div "이메일" at bounding box center [895, 375] width 1239 height 47
click at [64, 140] on link "결제" at bounding box center [115, 145] width 210 height 37
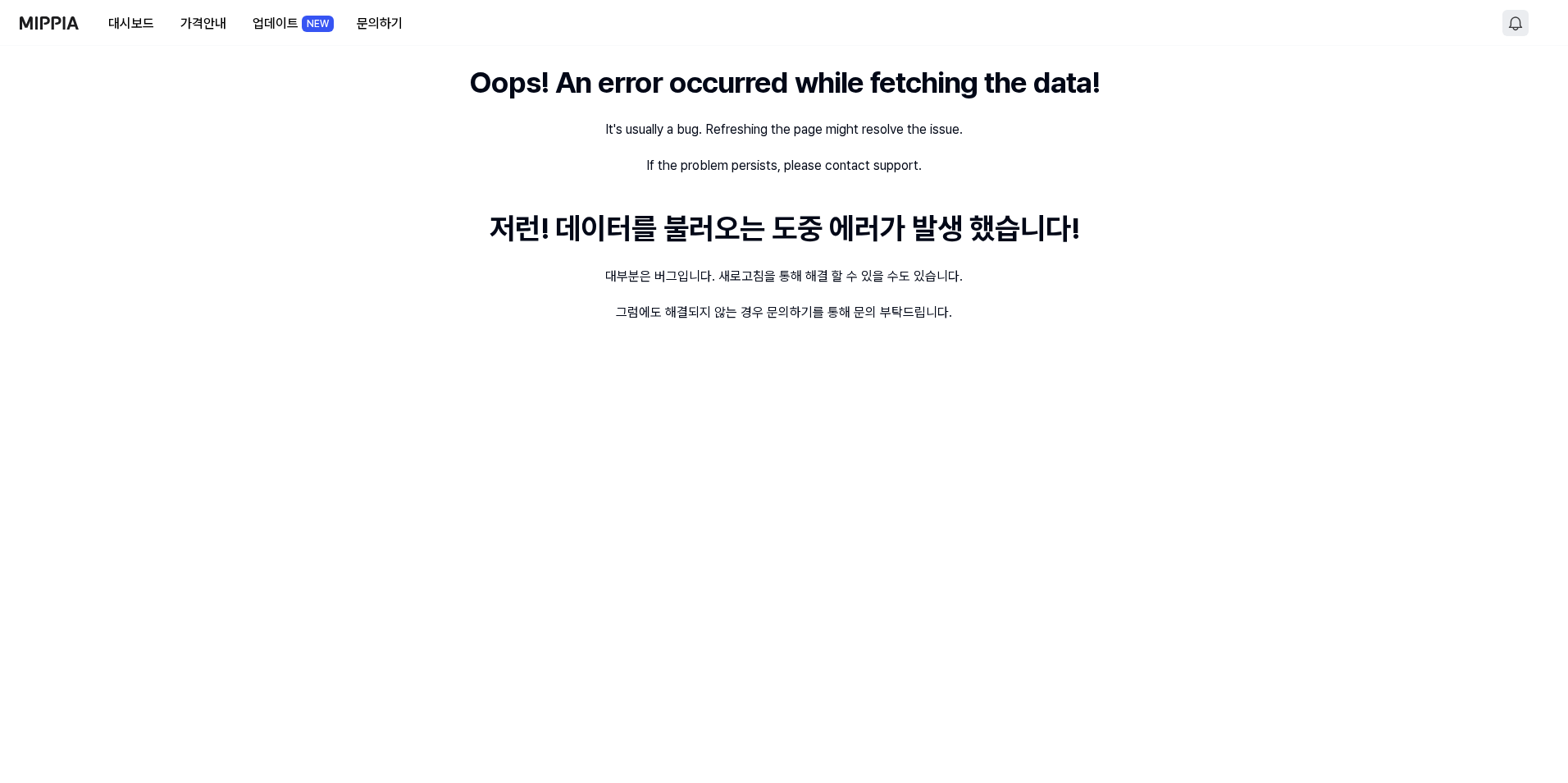
click at [50, 28] on img at bounding box center [49, 23] width 59 height 13
click at [1002, 384] on div "Oops! An error occurred while fetching the data! It's usually a bug. Refreshing…" at bounding box center [784, 415] width 1568 height 737
click at [213, 30] on button "업데이트 NEW" at bounding box center [219, 24] width 104 height 32
click at [292, 21] on button "문의하기" at bounding box center [307, 24] width 72 height 32
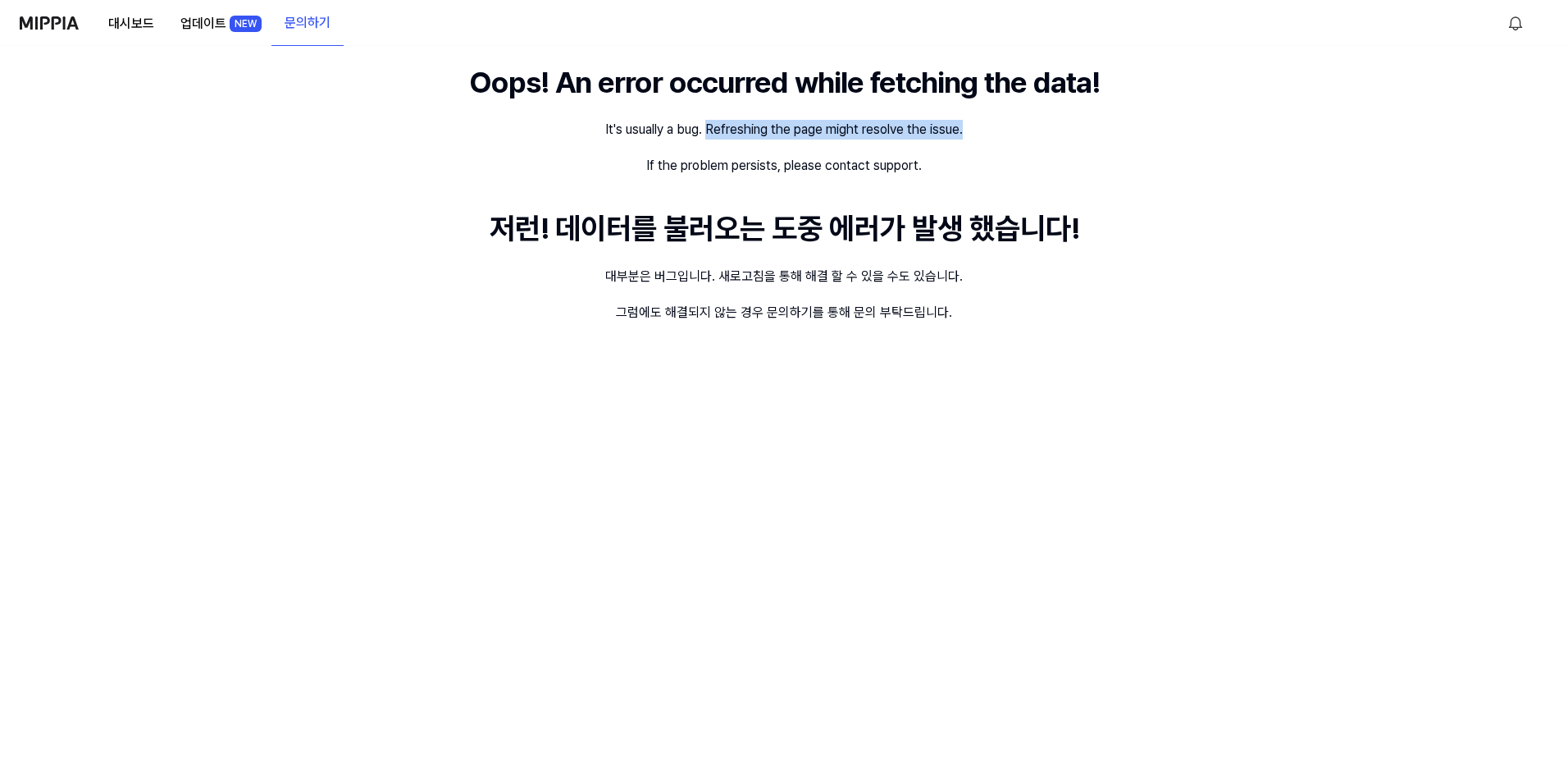
drag, startPoint x: 705, startPoint y: 126, endPoint x: 991, endPoint y: 161, distance: 288.1
click at [991, 161] on div "Oops! An error occurred while fetching the data! It's usually a bug. Refreshing…" at bounding box center [784, 415] width 1568 height 737
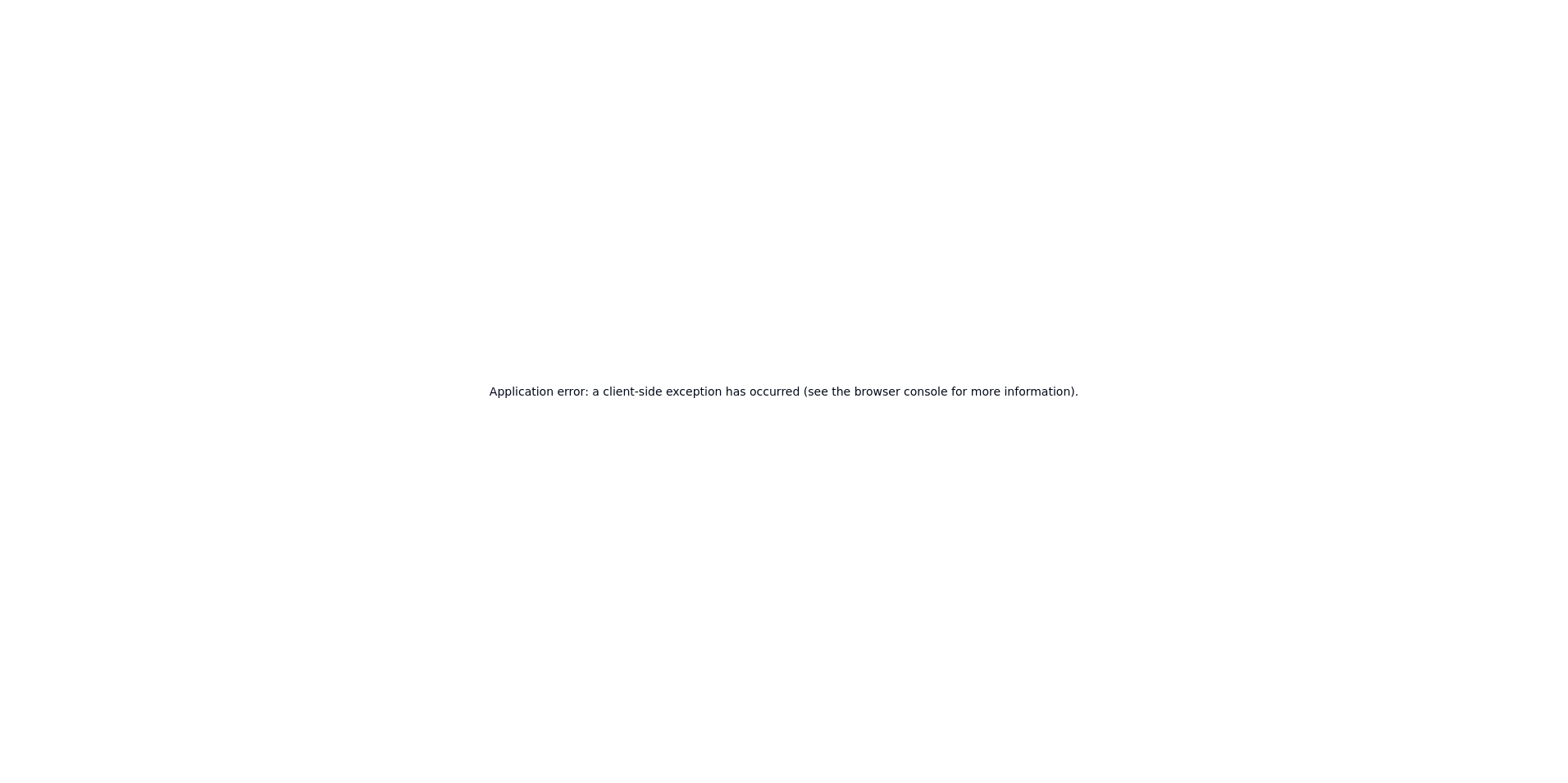
click at [729, 169] on div "Application error: a client-side exception has occurred (see the browser consol…" at bounding box center [784, 391] width 1568 height 783
click at [833, 281] on div "Application error: a client-side exception has occurred (see the browser consol…" at bounding box center [784, 391] width 1568 height 783
drag, startPoint x: 667, startPoint y: 388, endPoint x: 783, endPoint y: 394, distance: 116.2
click at [783, 394] on h2 "Application error: a client-side exception has occurred (see the browser consol…" at bounding box center [783, 391] width 588 height 23
drag, startPoint x: 783, startPoint y: 394, endPoint x: 849, endPoint y: 429, distance: 74.7
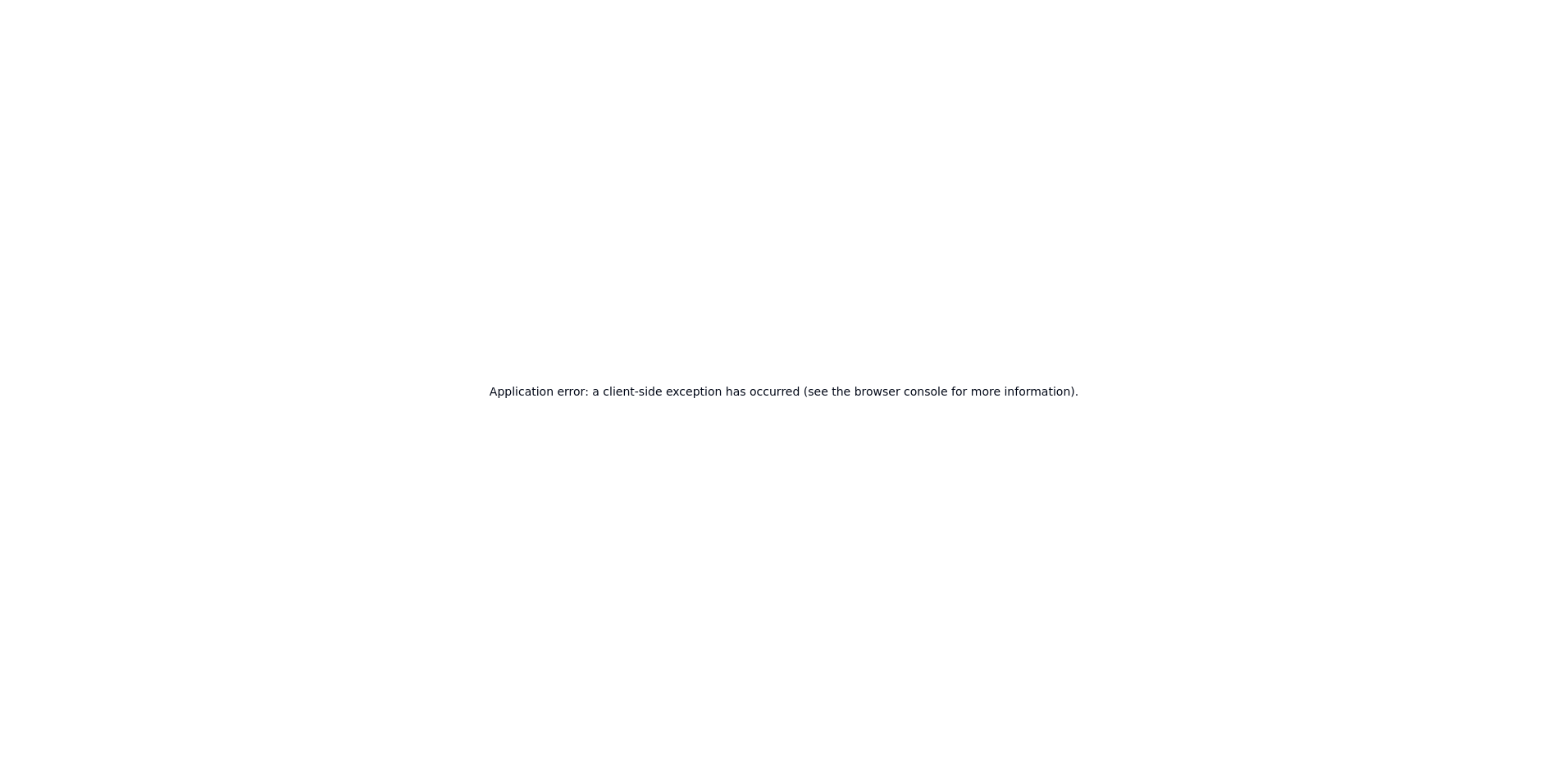
click at [848, 430] on div "Application error: a client-side exception has occurred (see the browser consol…" at bounding box center [784, 391] width 1568 height 783
click at [890, 388] on h2 "Application error: a client-side exception has occurred (see the browser consol…" at bounding box center [783, 391] width 588 height 23
click at [798, 261] on div "Application error: a client-side exception has occurred (see the browser consol…" at bounding box center [784, 391] width 1568 height 783
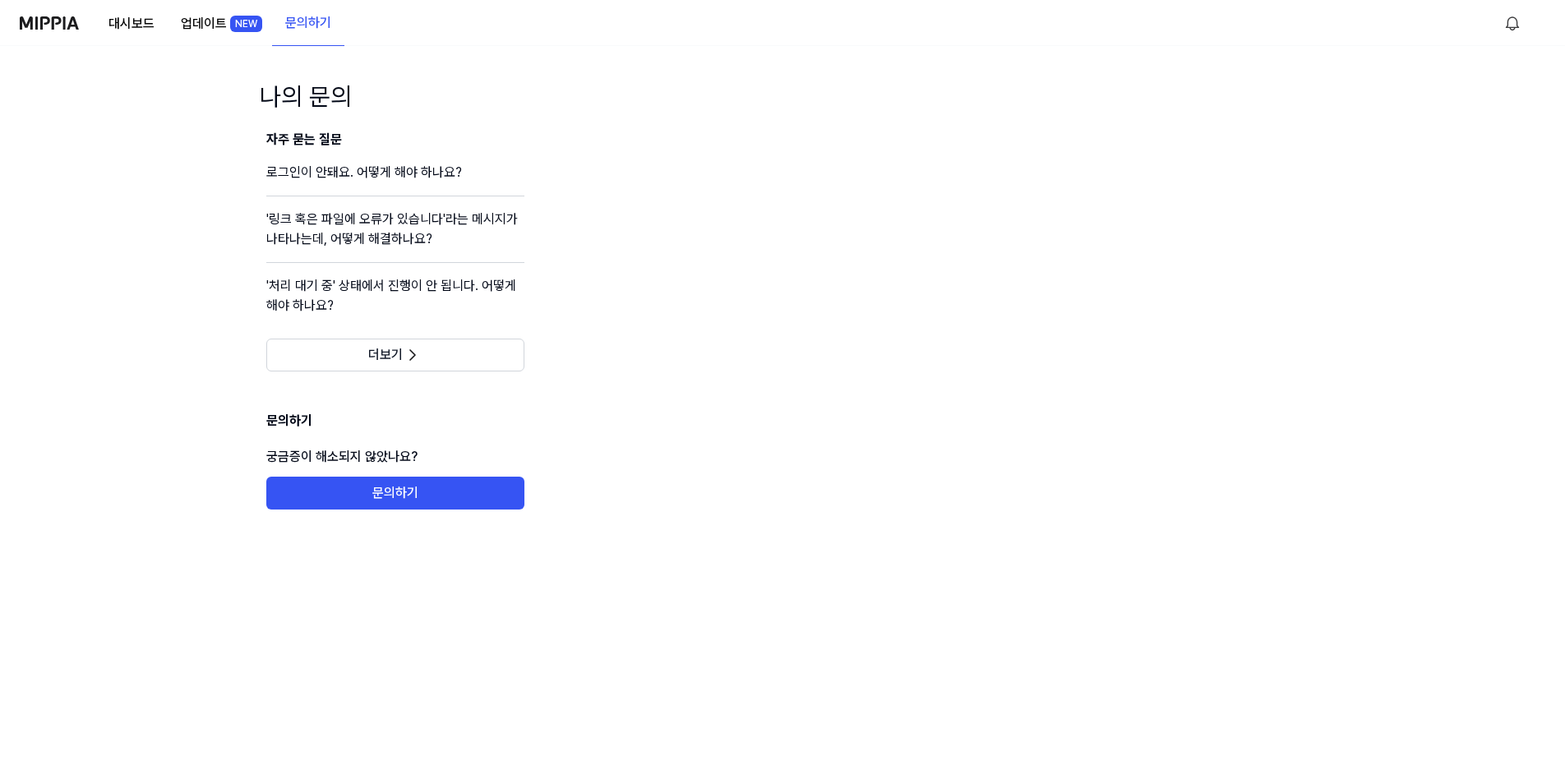
click at [58, 29] on img at bounding box center [49, 23] width 59 height 13
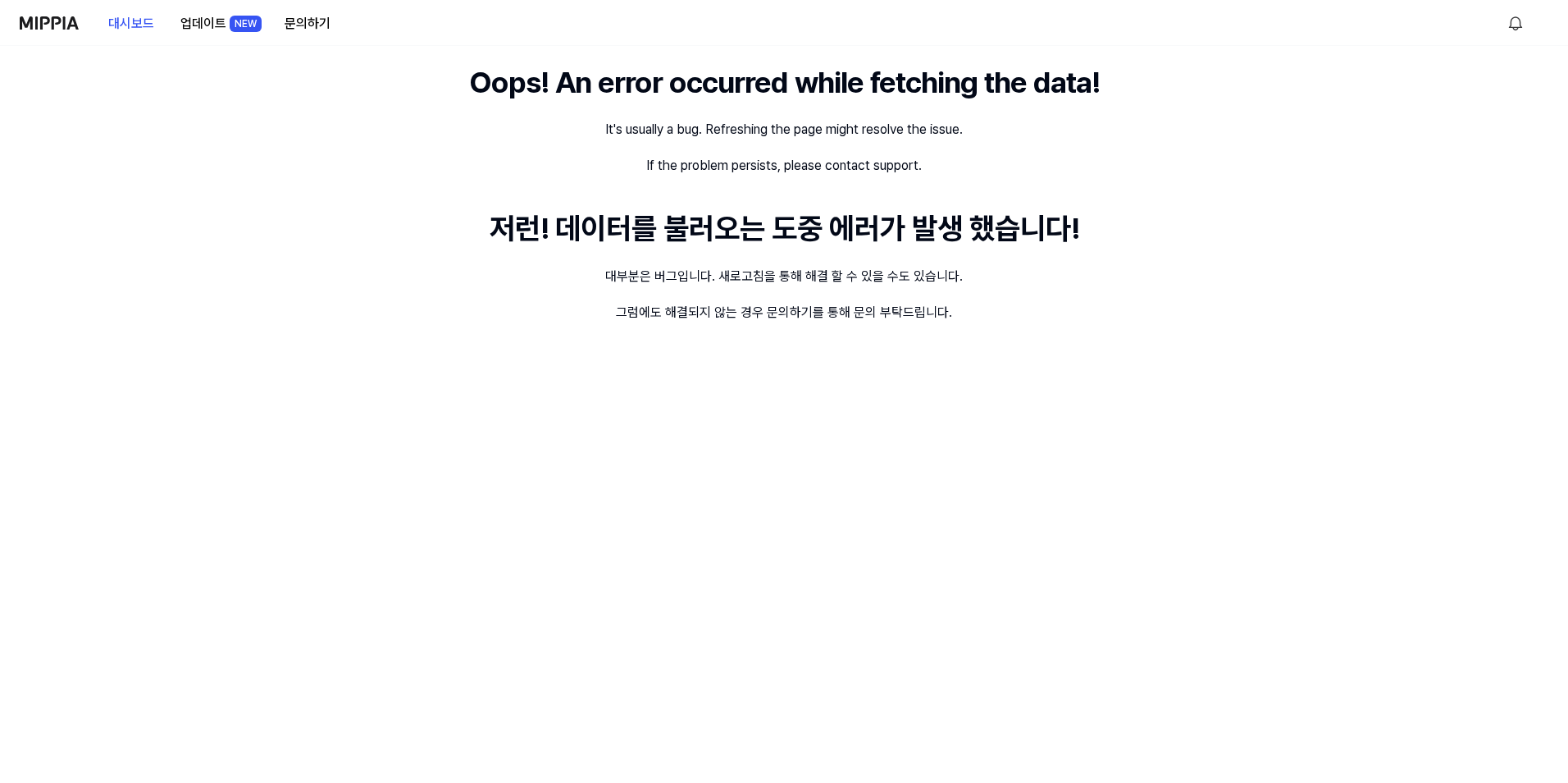
click at [56, 28] on img at bounding box center [49, 23] width 59 height 13
click at [154, 23] on button "대시보드" at bounding box center [131, 24] width 72 height 32
click at [209, 16] on button "업데이트 NEW" at bounding box center [219, 24] width 104 height 32
click at [301, 28] on button "문의하기" at bounding box center [307, 24] width 72 height 32
click at [319, 28] on button "문의하기" at bounding box center [307, 23] width 72 height 32
